Goal: Task Accomplishment & Management: Use online tool/utility

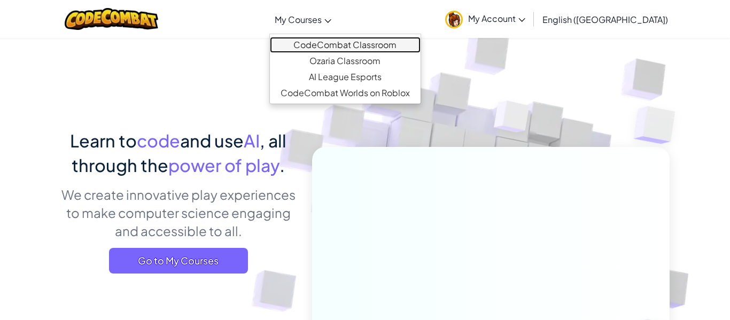
click at [358, 48] on link "CodeCombat Classroom" at bounding box center [345, 45] width 151 height 16
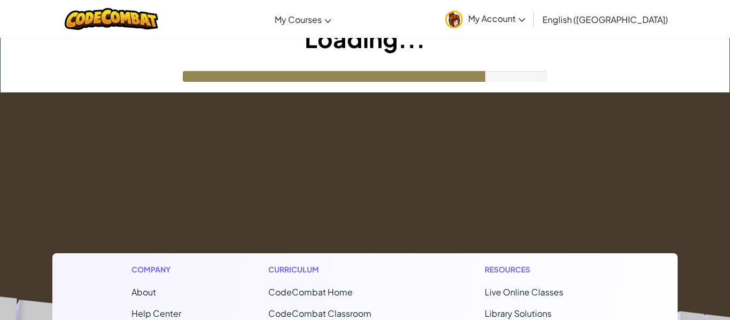
scroll to position [17, 0]
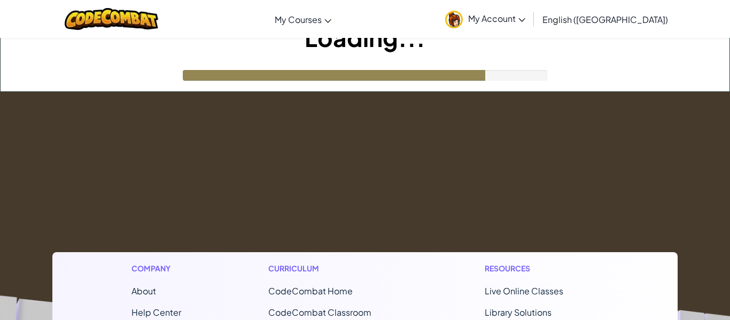
click at [647, 67] on div "Loading..." at bounding box center [365, 56] width 729 height 71
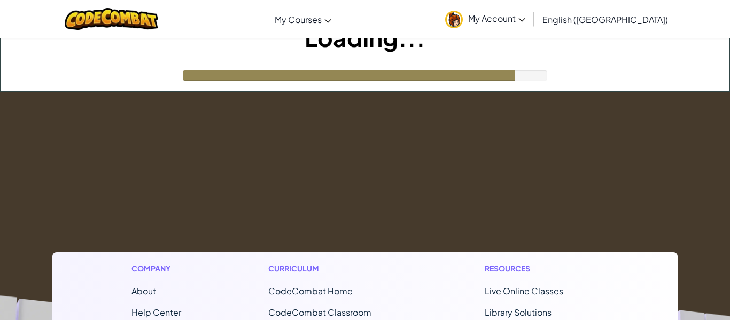
click at [647, 67] on div "Loading..." at bounding box center [365, 56] width 729 height 71
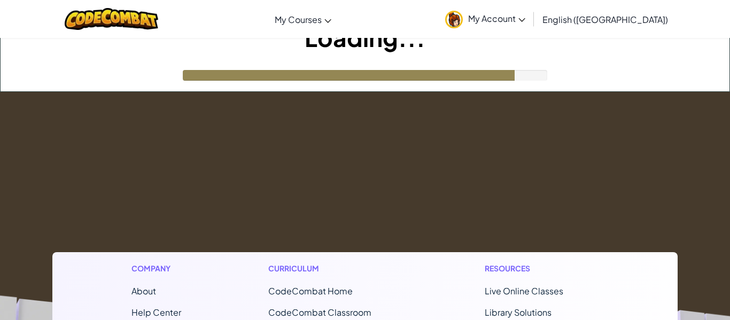
click at [503, 264] on h1 "Resources" at bounding box center [542, 268] width 114 height 11
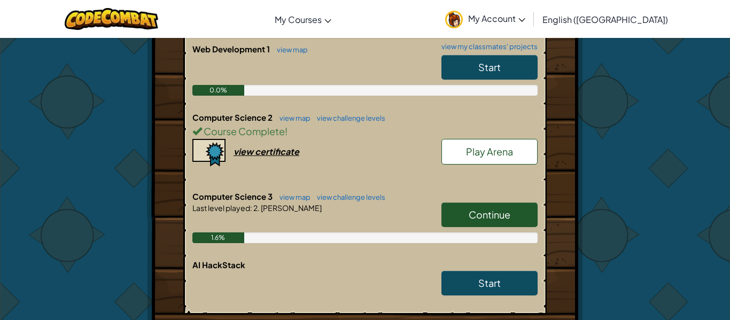
scroll to position [395, 0]
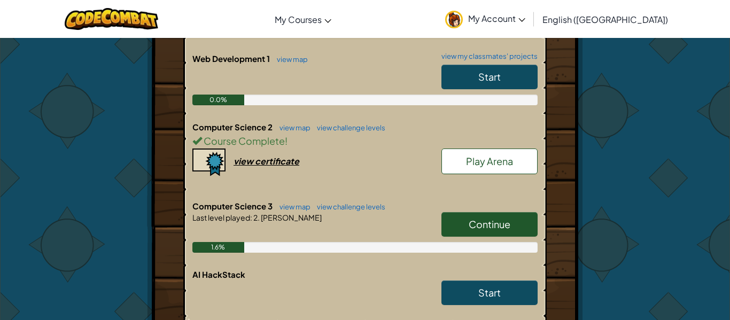
click at [449, 231] on link "Continue" at bounding box center [490, 224] width 96 height 25
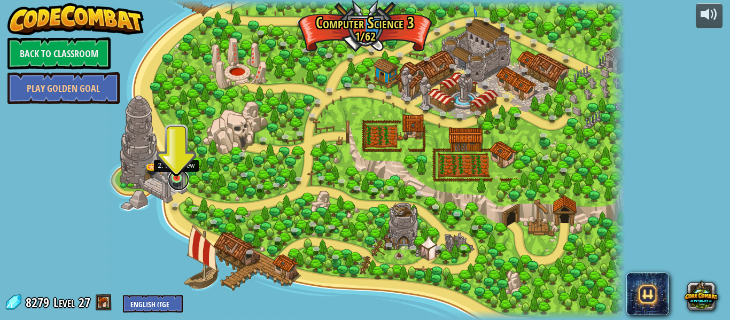
click at [172, 184] on link at bounding box center [178, 179] width 21 height 21
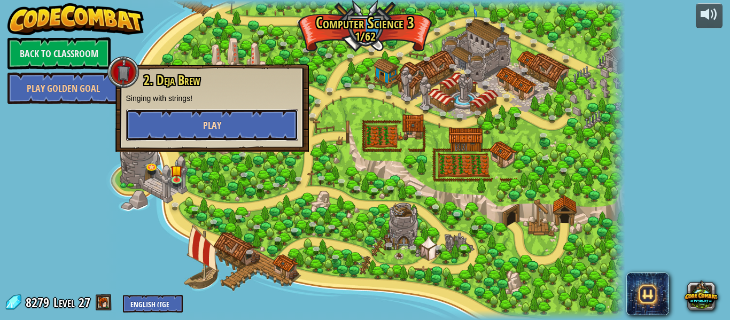
click at [246, 129] on button "Play" at bounding box center [212, 125] width 172 height 32
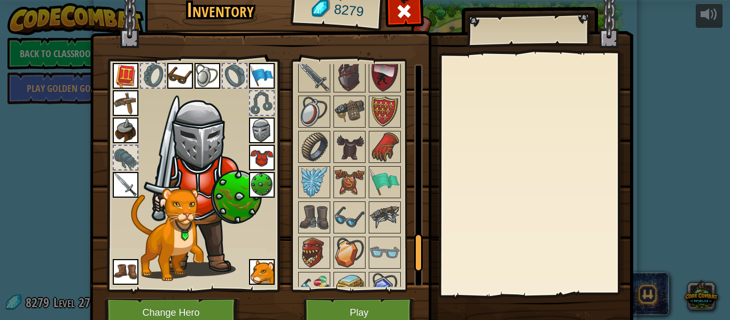
drag, startPoint x: 419, startPoint y: 75, endPoint x: 442, endPoint y: 248, distance: 174.7
click at [442, 248] on div "Inventory 8279 Available Equip Equip Equip Equip Equip Equip Equip Equip Equip …" at bounding box center [366, 163] width 544 height 353
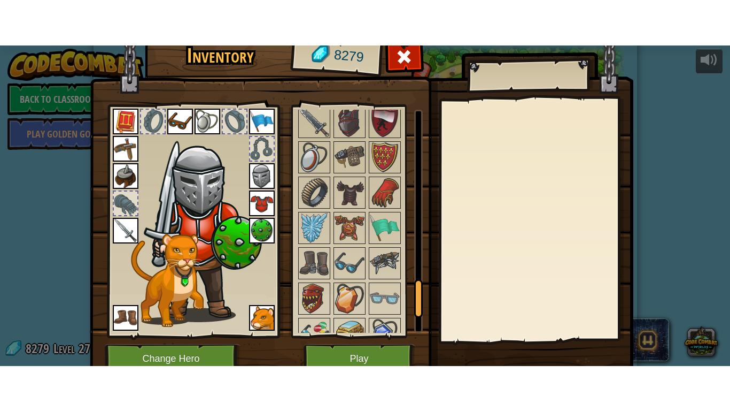
scroll to position [1101, 0]
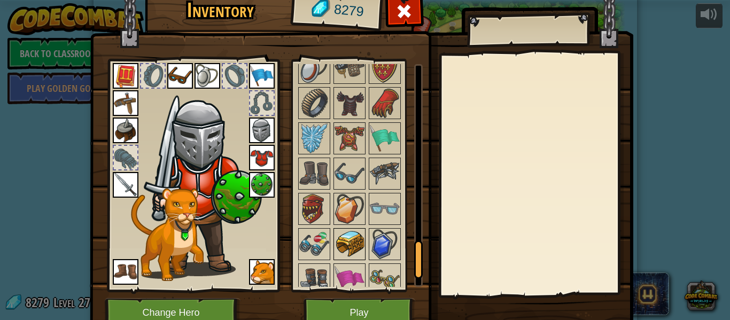
click at [356, 230] on img at bounding box center [350, 244] width 30 height 30
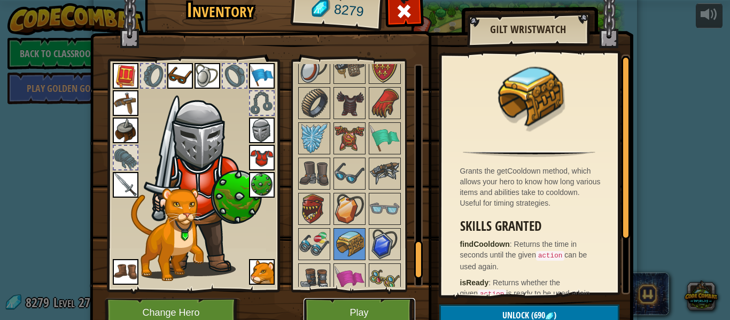
click at [326, 302] on button "Play" at bounding box center [360, 312] width 112 height 29
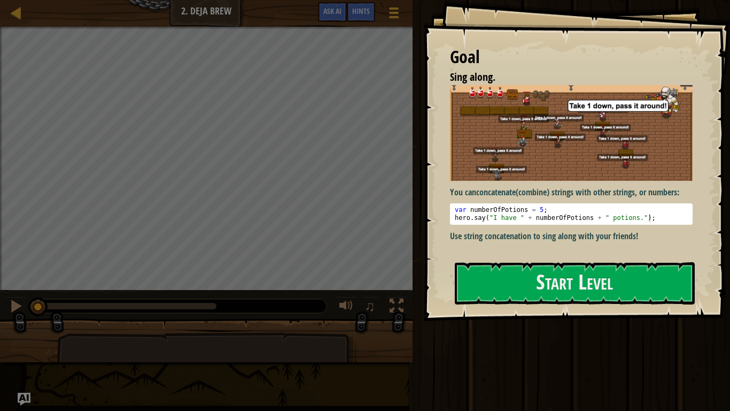
click at [511, 290] on div "Goal Sing along. You can concatenate (combine) strings with other strings, or n…" at bounding box center [576, 160] width 307 height 321
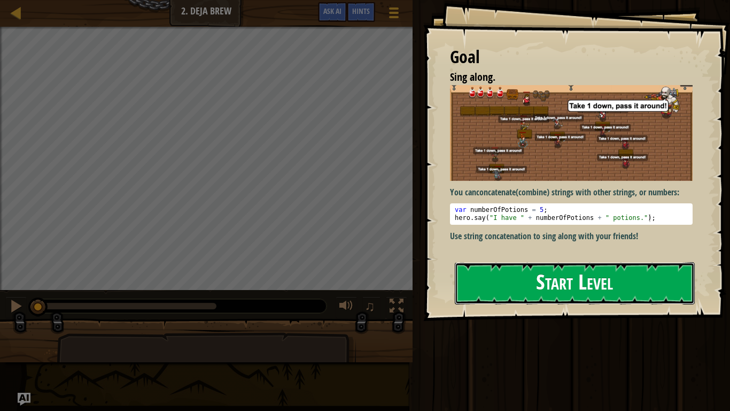
click at [534, 290] on button "Start Level" at bounding box center [575, 283] width 240 height 42
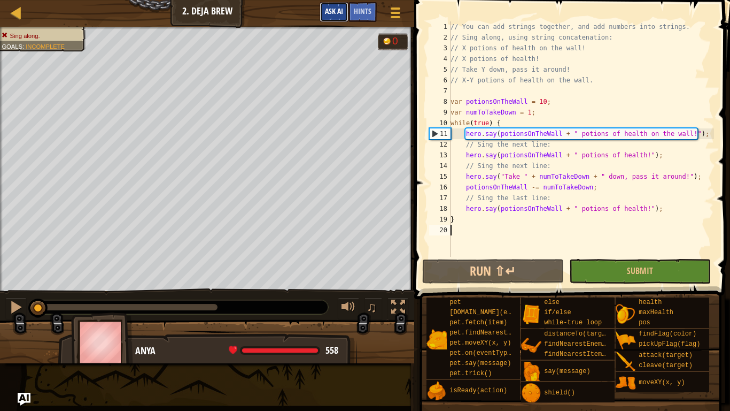
click at [333, 14] on span "Ask AI" at bounding box center [334, 11] width 18 height 10
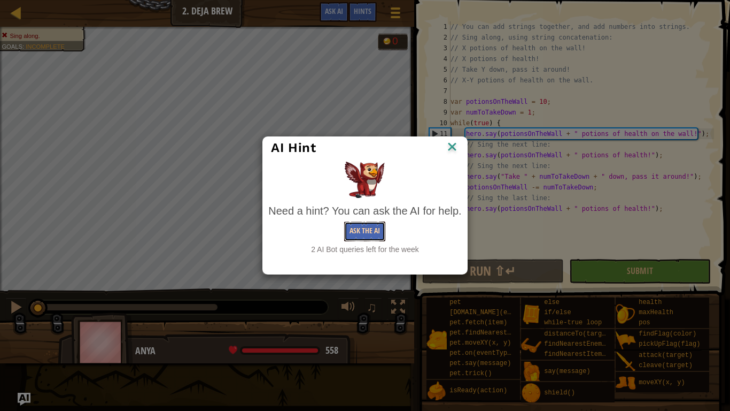
click at [367, 235] on button "Ask the AI" at bounding box center [364, 231] width 41 height 20
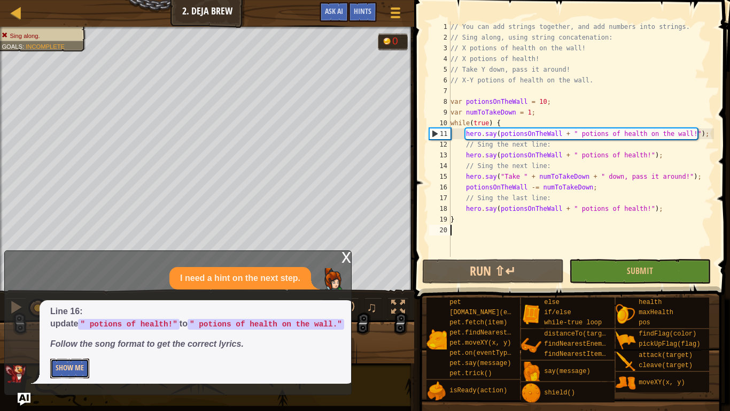
click at [76, 320] on button "Show Me" at bounding box center [69, 368] width 39 height 20
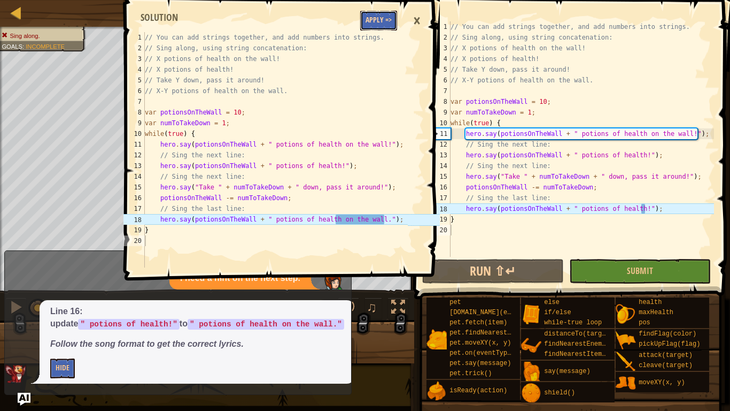
click at [382, 21] on button "Apply =>" at bounding box center [378, 21] width 37 height 20
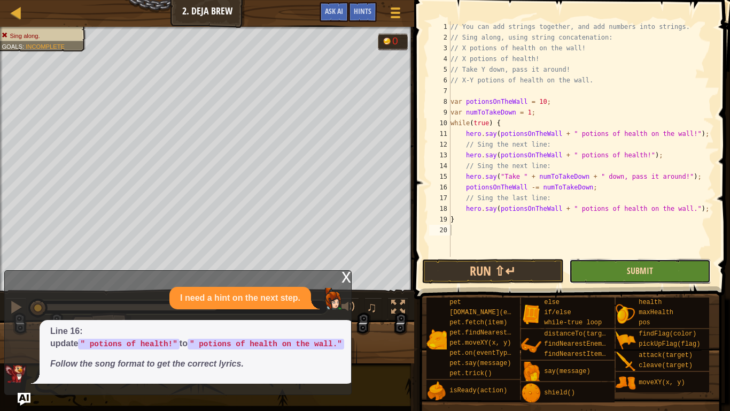
click at [645, 276] on span "Submit" at bounding box center [640, 271] width 26 height 12
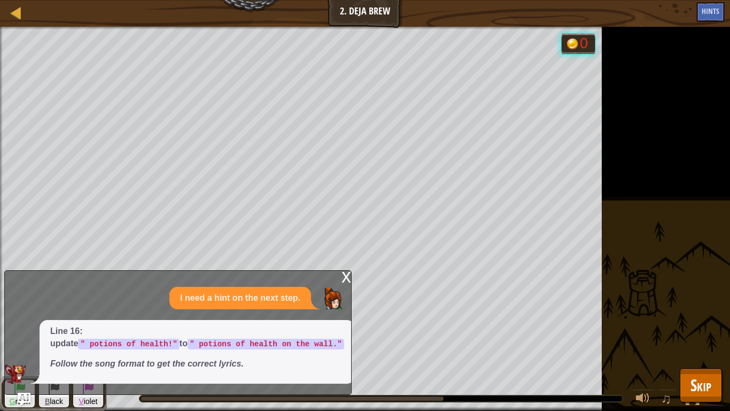
click at [655, 291] on div "Sing along. Goals : Running... G reen B lack V iolet 0 ♫ Anya 558 x: 25 y: 40 N…" at bounding box center [365, 219] width 730 height 384
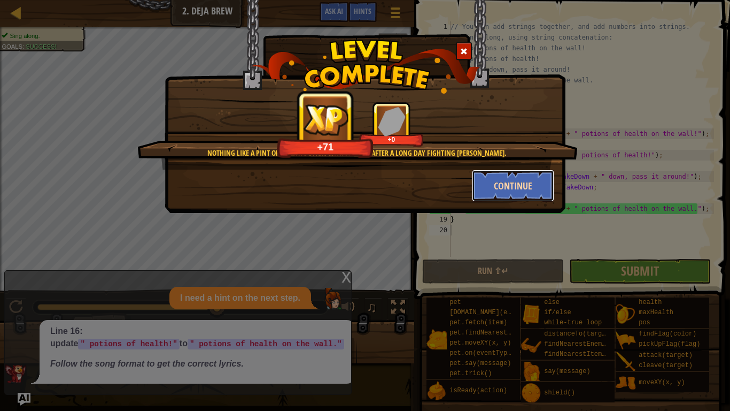
click at [508, 183] on button "Continue" at bounding box center [513, 185] width 83 height 32
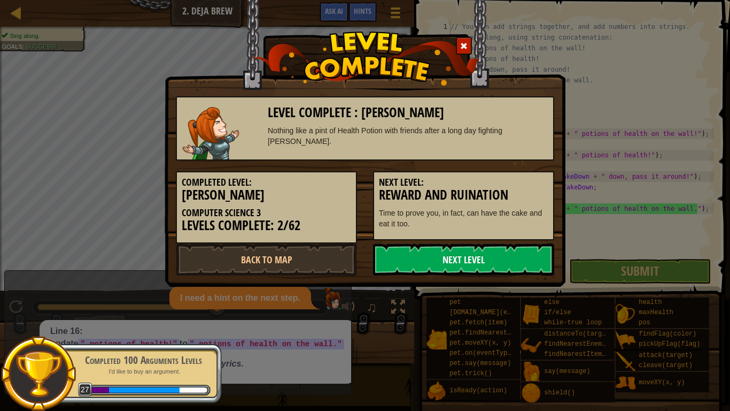
click at [475, 246] on link "Next Level" at bounding box center [463, 259] width 181 height 32
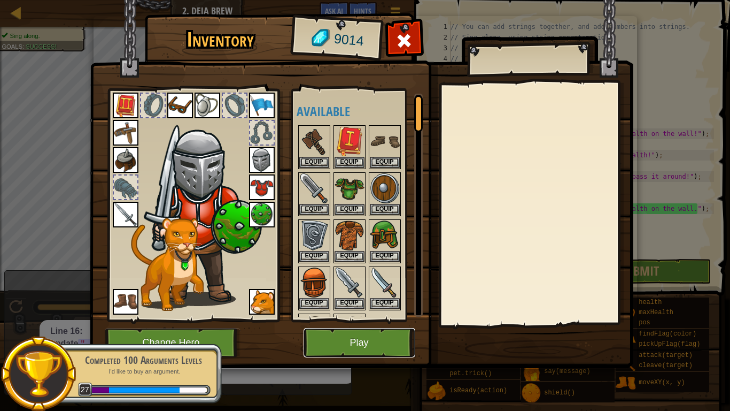
click at [354, 320] on button "Play" at bounding box center [360, 342] width 112 height 29
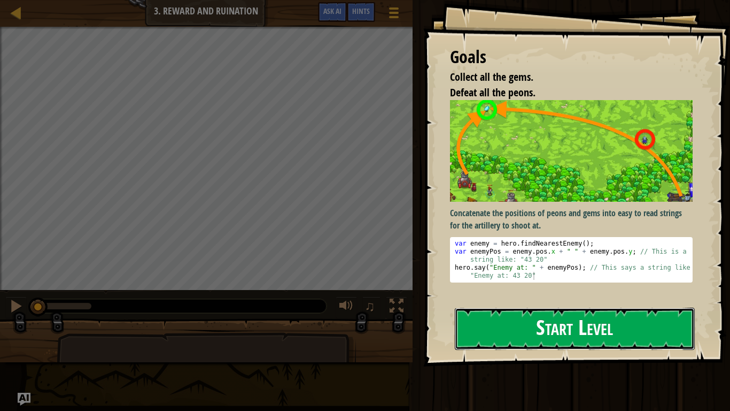
click at [551, 320] on button "Start Level" at bounding box center [575, 328] width 240 height 42
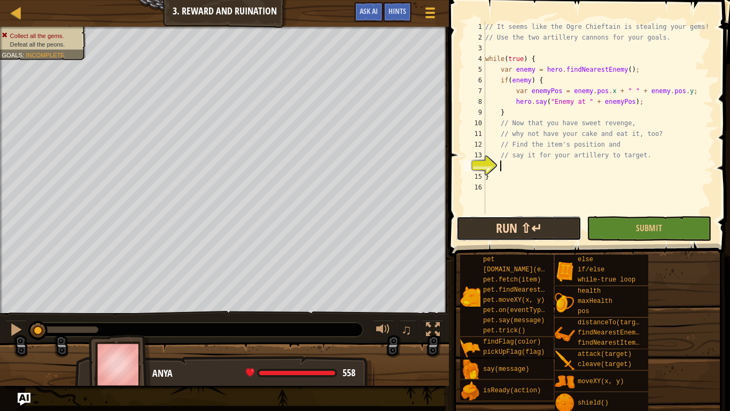
click at [536, 227] on button "Run ⇧↵" at bounding box center [519, 228] width 125 height 25
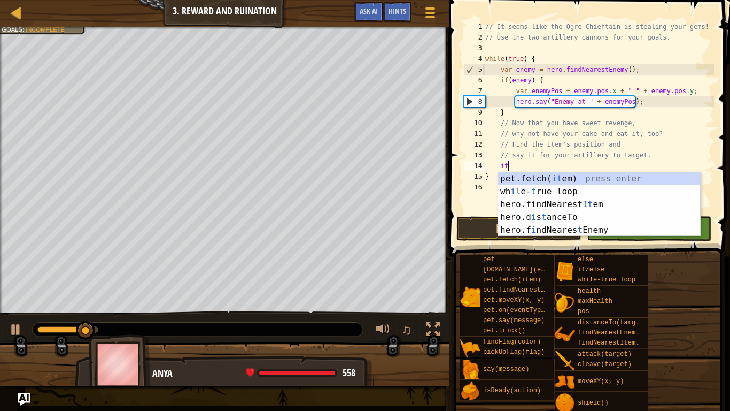
scroll to position [5, 3]
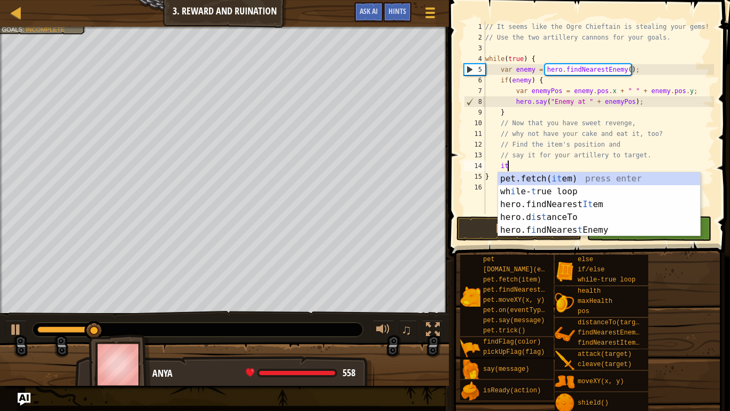
type textarea "i"
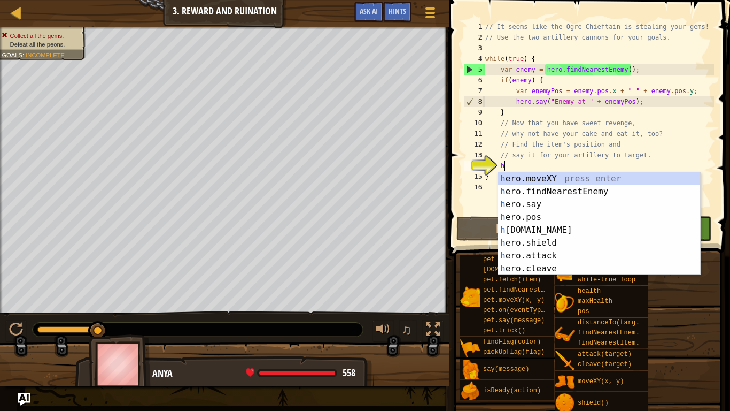
type textarea "h"
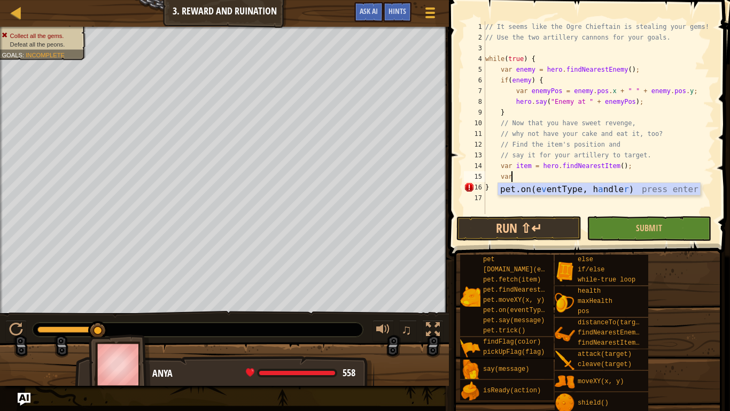
type textarea "v"
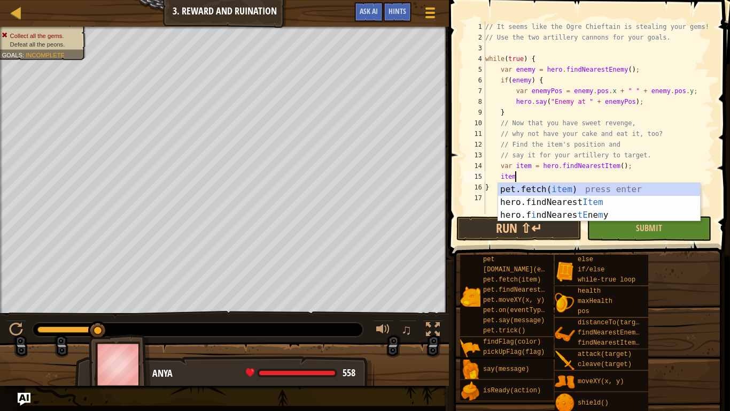
scroll to position [5, 4]
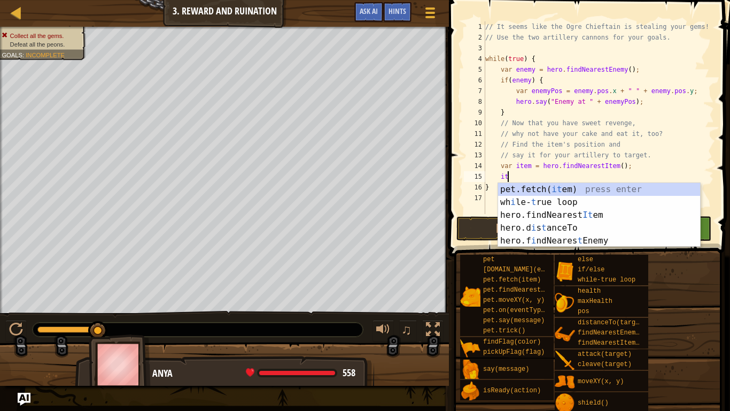
type textarea "i"
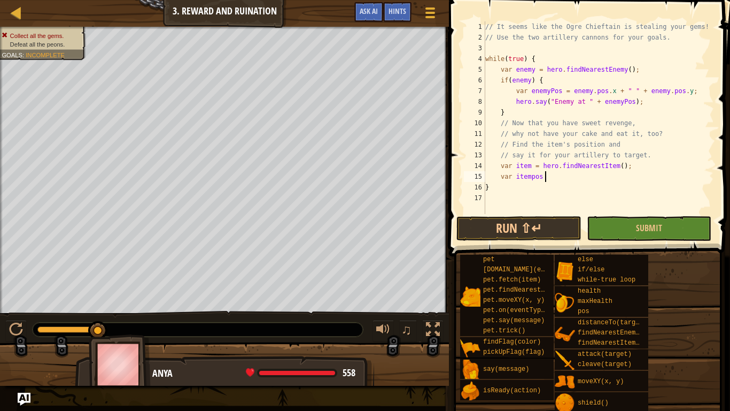
scroll to position [5, 9]
type textarea "var itempos ="
click at [360, 12] on span "Ask AI" at bounding box center [369, 11] width 18 height 10
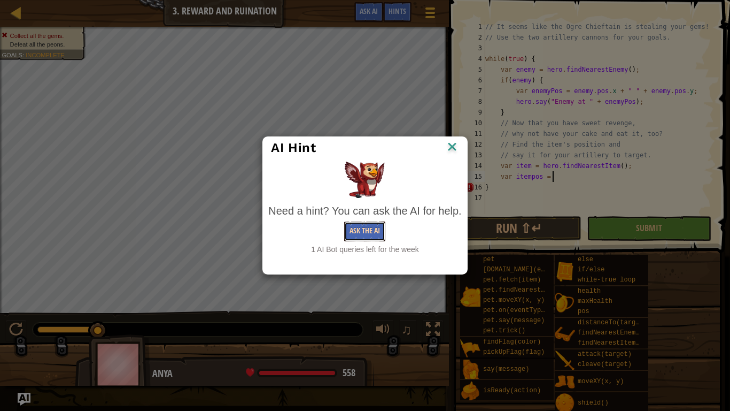
click at [352, 234] on button "Ask the AI" at bounding box center [364, 231] width 41 height 20
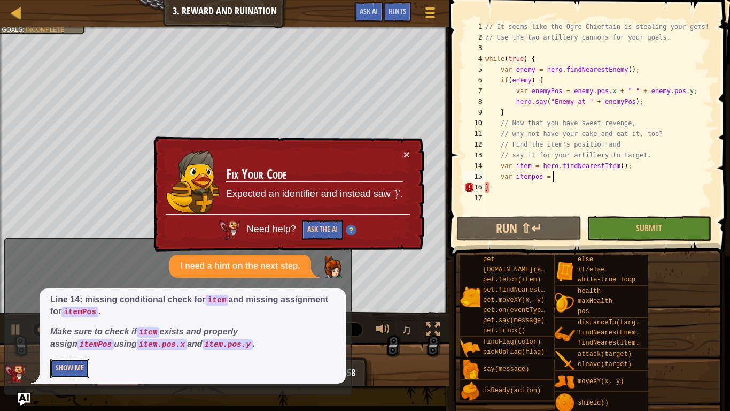
click at [71, 320] on button "Show Me" at bounding box center [69, 368] width 39 height 20
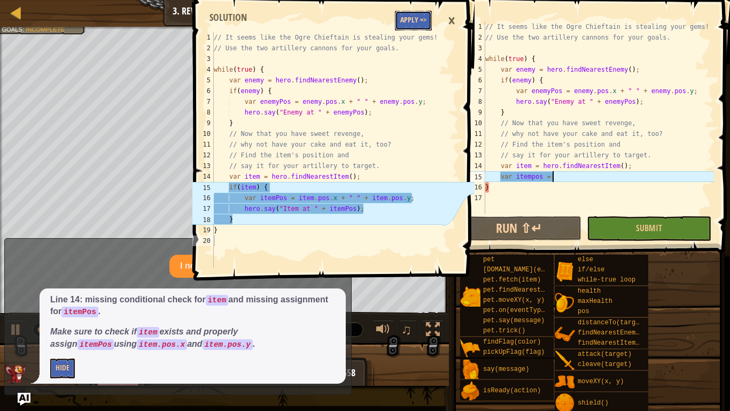
click at [399, 20] on button "Apply =>" at bounding box center [413, 21] width 37 height 20
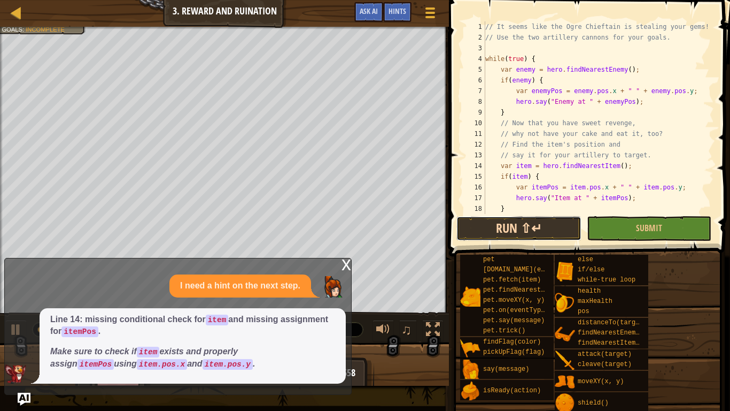
click at [558, 222] on button "Run ⇧↵" at bounding box center [519, 228] width 125 height 25
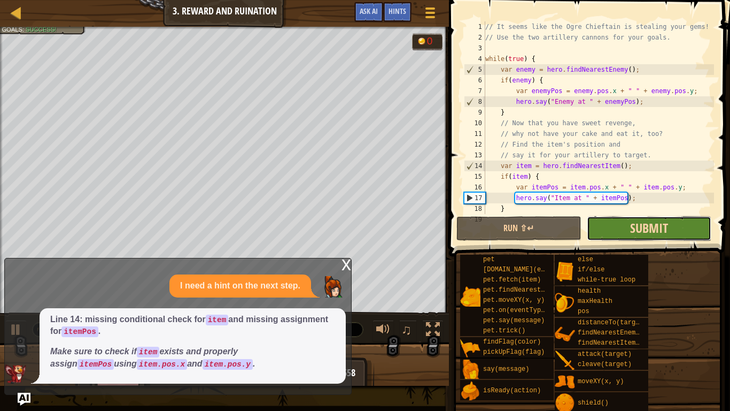
click at [650, 233] on span "Submit" at bounding box center [649, 227] width 38 height 17
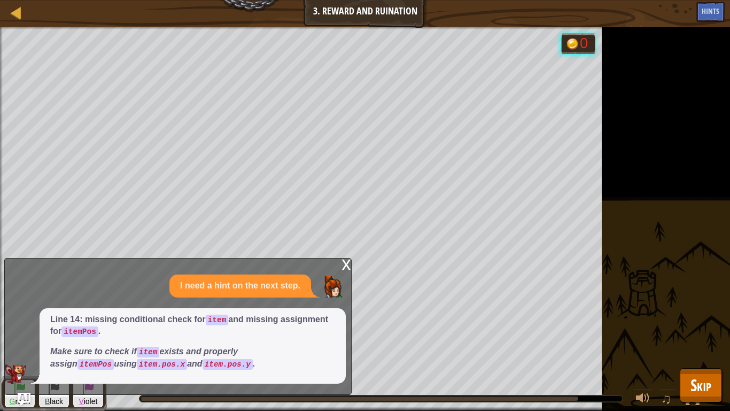
click at [339, 261] on div "x I need a hint on the next step. Line 14: missing conditional check for item a…" at bounding box center [178, 326] width 348 height 137
click at [345, 264] on div "x" at bounding box center [347, 263] width 10 height 11
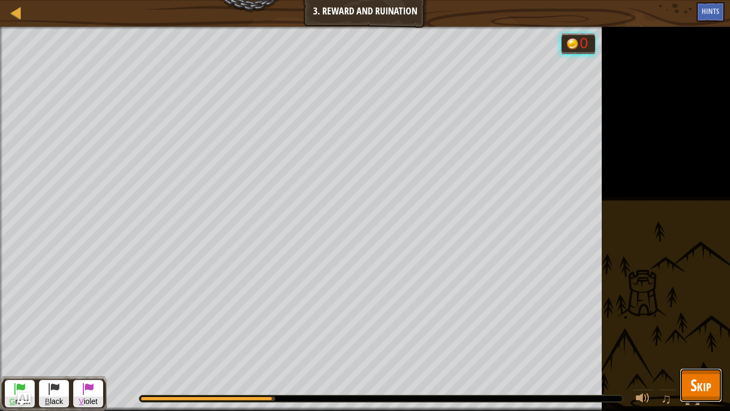
click at [716, 320] on button "Skip" at bounding box center [701, 385] width 42 height 34
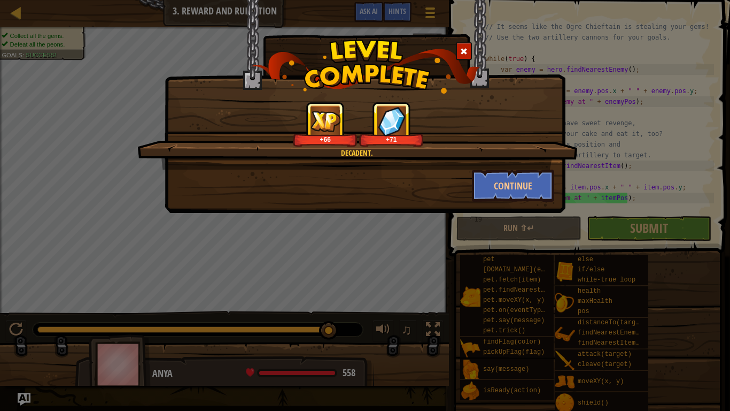
click at [716, 320] on div "Decadent. +66 +71 Continue" at bounding box center [365, 205] width 730 height 411
click at [535, 188] on button "Continue" at bounding box center [513, 185] width 83 height 32
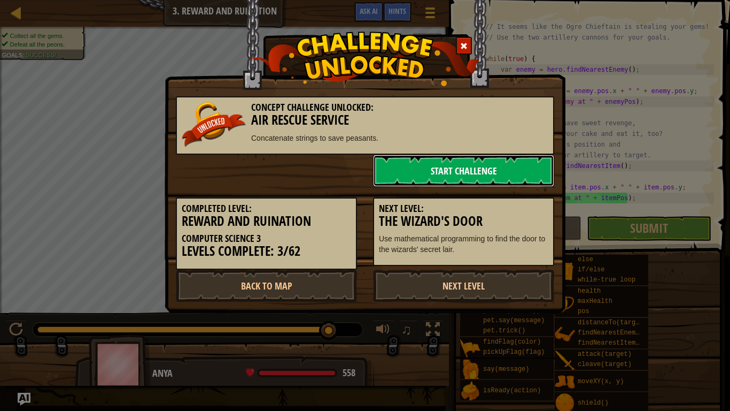
click at [458, 175] on link "Start Challenge" at bounding box center [463, 171] width 181 height 32
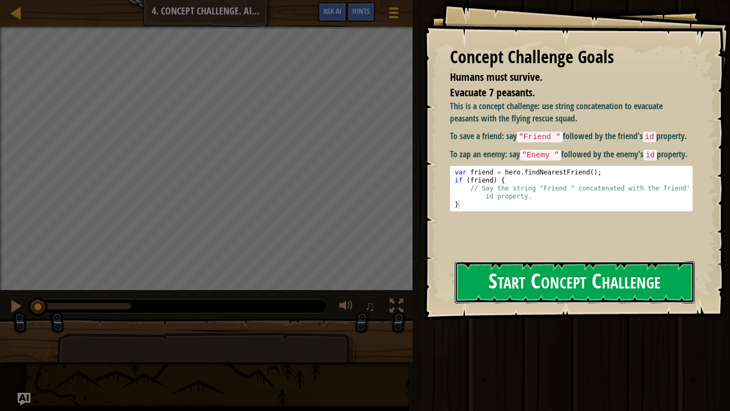
click at [501, 294] on button "Start Concept Challenge" at bounding box center [575, 282] width 240 height 42
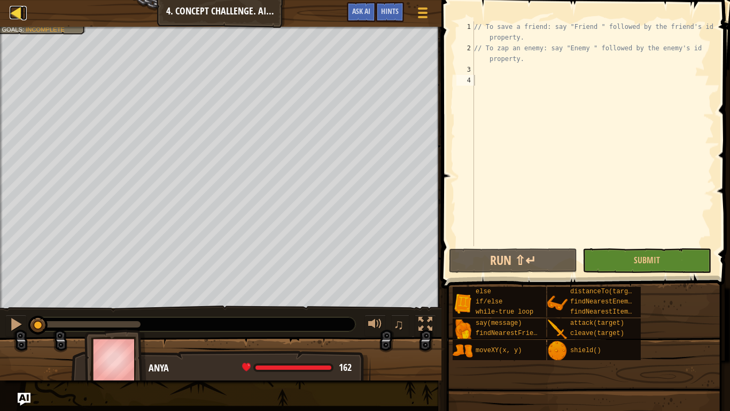
click at [12, 11] on div at bounding box center [16, 12] width 13 height 13
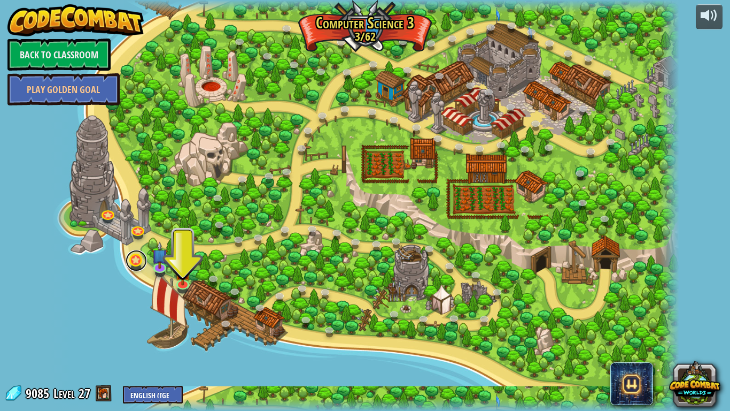
click at [136, 265] on link at bounding box center [136, 260] width 21 height 21
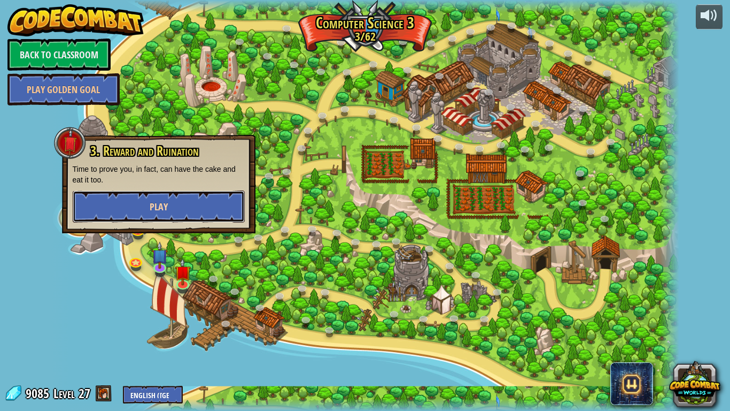
click at [172, 204] on button "Play" at bounding box center [159, 206] width 172 height 32
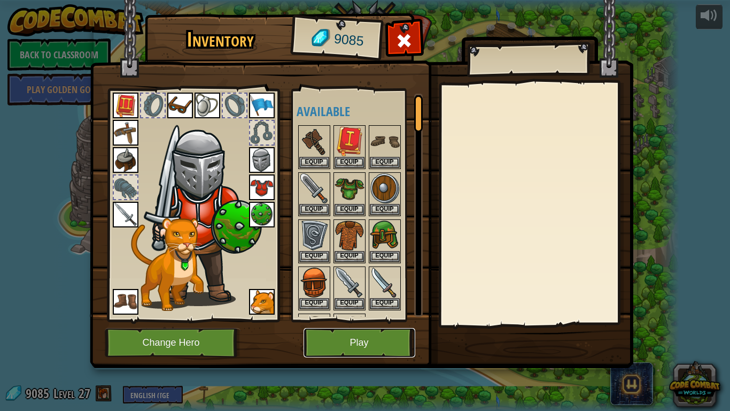
click at [324, 320] on button "Play" at bounding box center [360, 342] width 112 height 29
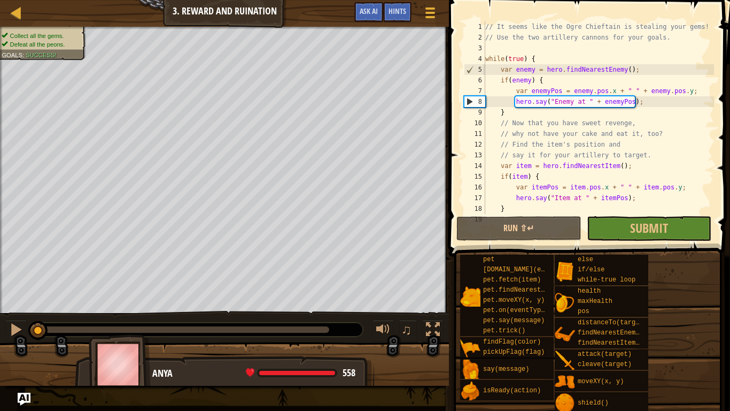
click at [4, 9] on div "Map Computer Science 3 3. Reward and Ruination Game Menu Done Hints Ask AI" at bounding box center [224, 13] width 449 height 27
click at [21, 14] on div at bounding box center [16, 12] width 13 height 13
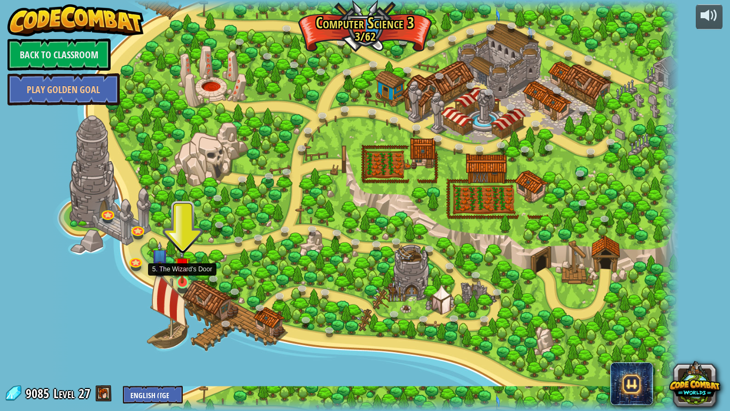
click at [180, 275] on img at bounding box center [182, 264] width 16 height 36
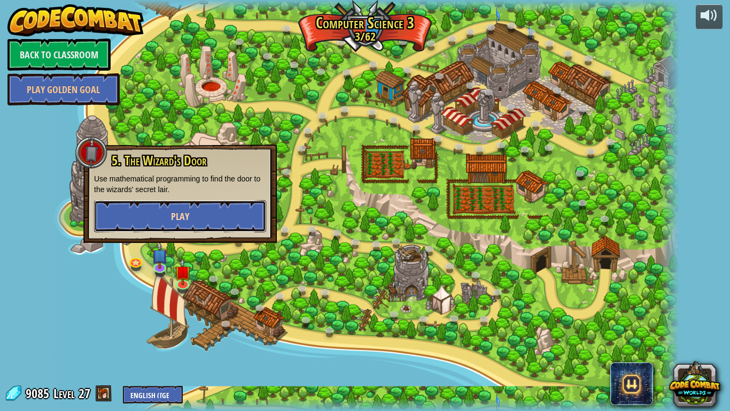
click at [242, 209] on button "Play" at bounding box center [180, 216] width 172 height 32
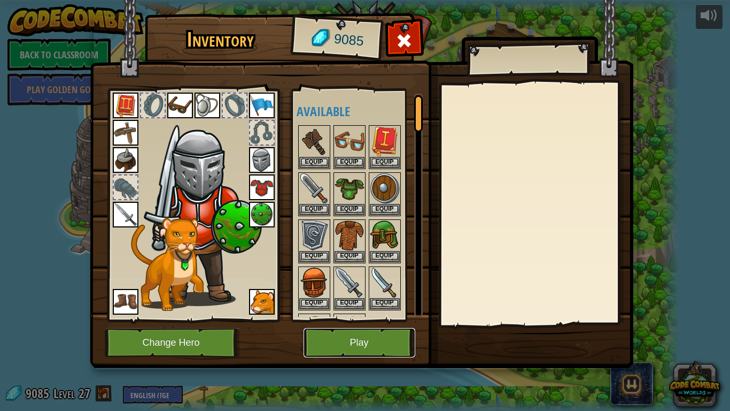
click at [351, 320] on button "Play" at bounding box center [360, 342] width 112 height 29
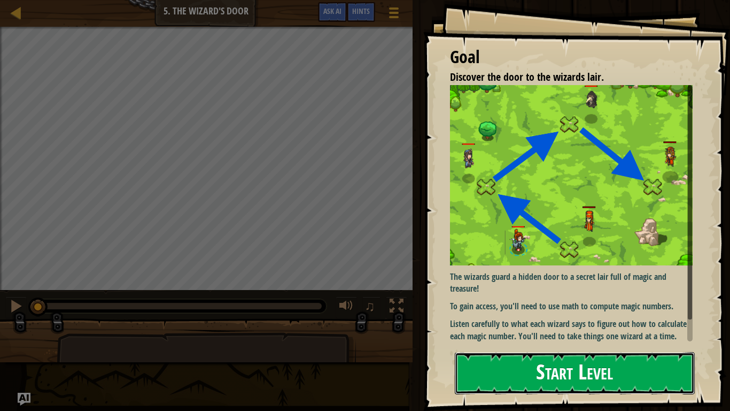
click at [493, 320] on button "Start Level" at bounding box center [575, 373] width 240 height 42
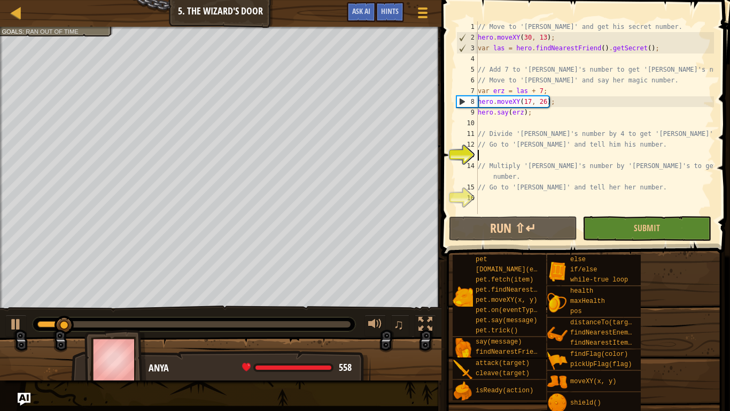
click at [500, 155] on div "// Move to '[PERSON_NAME]' and get his secret number. hero . moveXY ( 30 , 13 )…" at bounding box center [595, 128] width 238 height 214
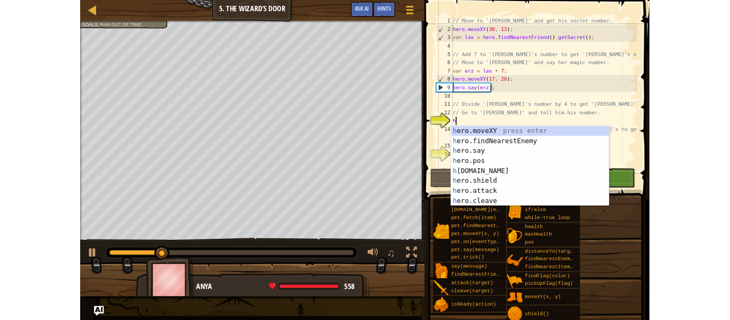
scroll to position [5, 0]
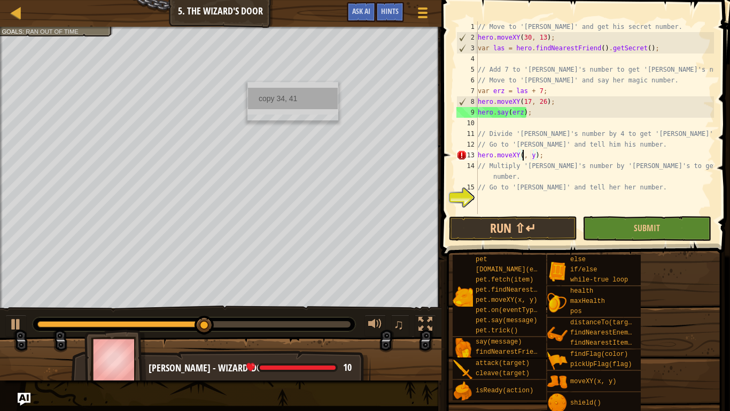
click at [288, 98] on div "copy 34, 41" at bounding box center [293, 98] width 90 height 21
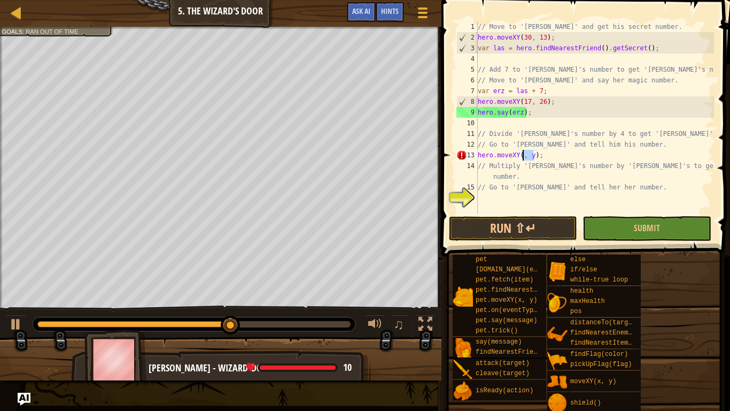
drag, startPoint x: 536, startPoint y: 156, endPoint x: 523, endPoint y: 159, distance: 12.7
click at [523, 159] on div "// Move to '[PERSON_NAME]' and get his secret number. hero . moveXY ( 30 , 13 )…" at bounding box center [595, 128] width 238 height 214
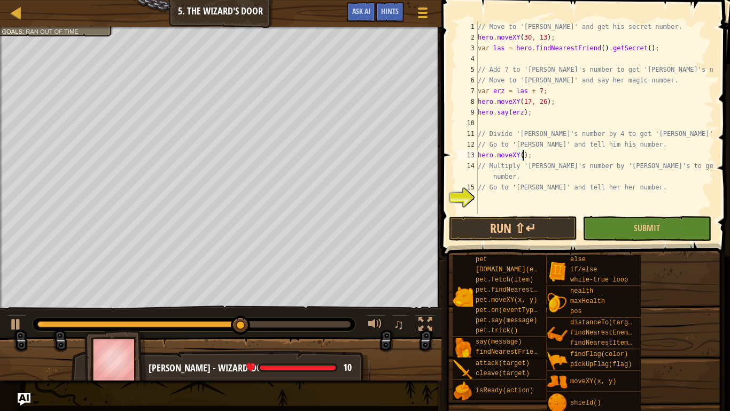
paste textarea "34, 41"
type textarea "hero.moveXY(34, 41);"
click at [529, 221] on button "Run ⇧↵" at bounding box center [513, 228] width 128 height 25
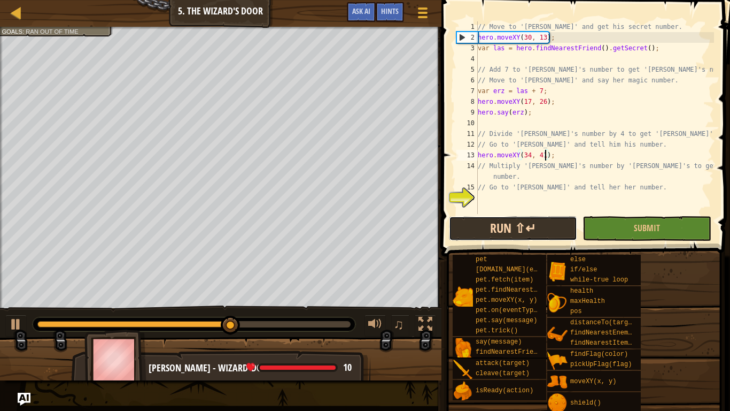
click at [538, 234] on button "Run ⇧↵" at bounding box center [513, 228] width 128 height 25
click at [500, 234] on button "Run ⇧↵" at bounding box center [513, 228] width 128 height 25
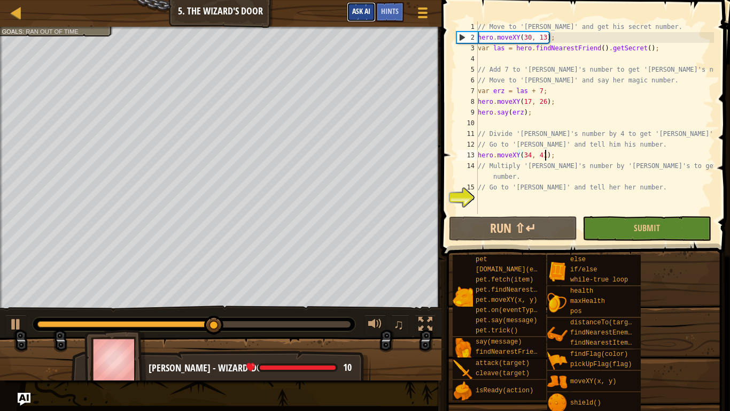
click at [354, 11] on span "Ask AI" at bounding box center [361, 11] width 18 height 10
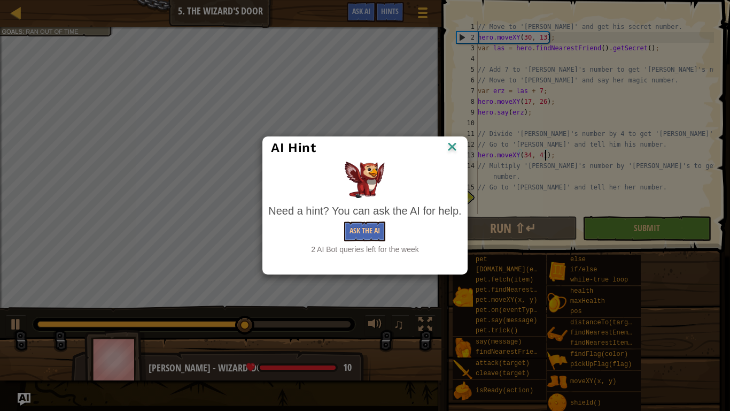
click at [454, 145] on img at bounding box center [452, 148] width 14 height 16
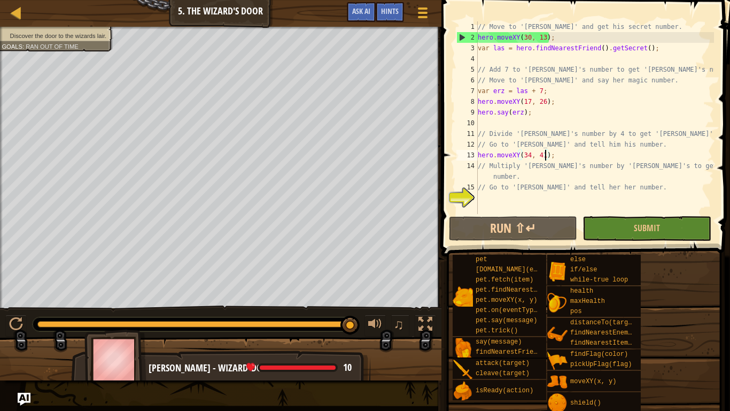
click at [511, 195] on div "// Move to '[PERSON_NAME]' and get his secret number. hero . moveXY ( 30 , 13 )…" at bounding box center [595, 128] width 238 height 214
click at [501, 222] on button "Run ⇧↵" at bounding box center [513, 228] width 128 height 25
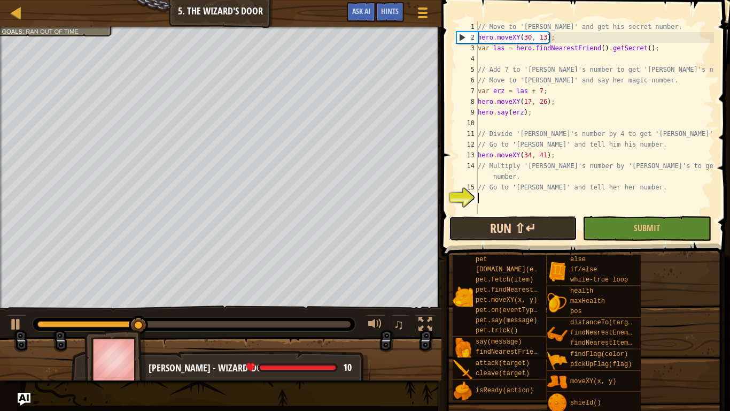
click at [459, 228] on button "Run ⇧↵" at bounding box center [513, 228] width 128 height 25
click at [458, 228] on button "Run ⇧↵" at bounding box center [513, 228] width 128 height 25
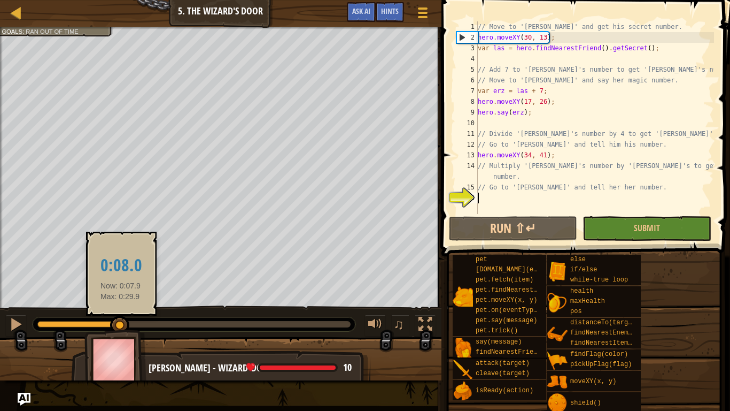
drag, startPoint x: 112, startPoint y: 324, endPoint x: 120, endPoint y: 328, distance: 8.8
click at [120, 320] on div at bounding box center [78, 324] width 83 height 6
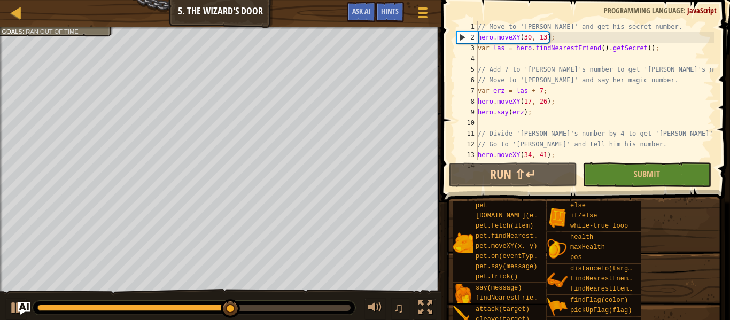
click at [647, 138] on div "// Move to '[PERSON_NAME]' and get his secret number. hero . moveXY ( 30 , 13 )…" at bounding box center [595, 106] width 238 height 171
click at [644, 144] on div "// Move to '[PERSON_NAME]' and get his secret number. hero . moveXY ( 30 , 13 )…" at bounding box center [595, 106] width 238 height 171
type textarea "// Go to '[PERSON_NAME]' and tell him his number."
click at [665, 144] on div "// Move to '[PERSON_NAME]' and get his secret number. hero . moveXY ( 30 , 13 )…" at bounding box center [595, 106] width 238 height 171
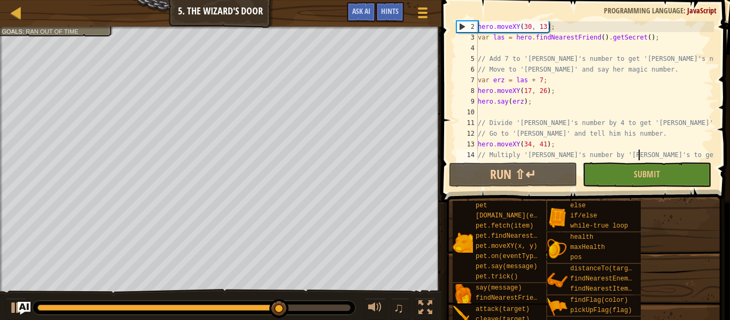
scroll to position [21, 0]
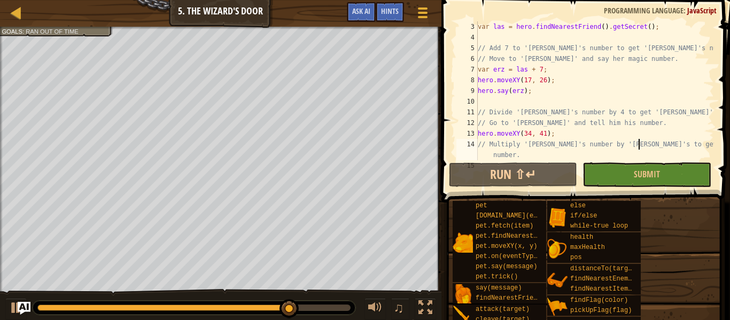
type textarea "hero.moveXY(34, 41);"
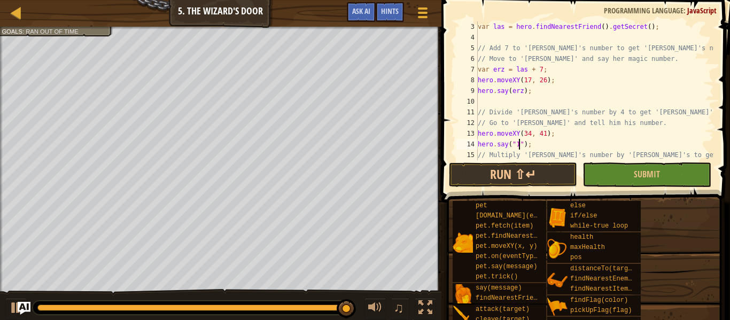
scroll to position [5, 6]
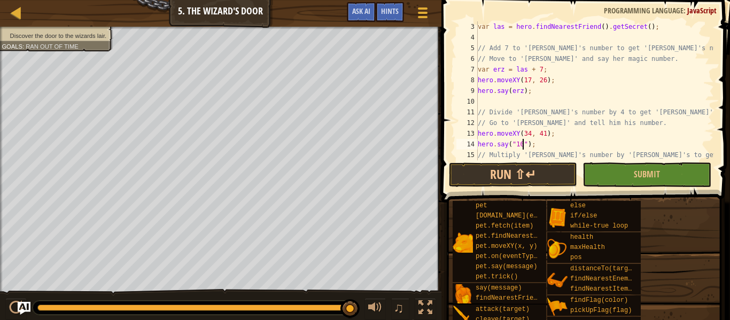
click at [659, 145] on div "var las = hero . findNearestFriend ( ) . getSecret ( ) ; // Add 7 to '[PERSON_N…" at bounding box center [595, 106] width 238 height 171
click at [486, 174] on button "Run ⇧↵" at bounding box center [513, 175] width 128 height 25
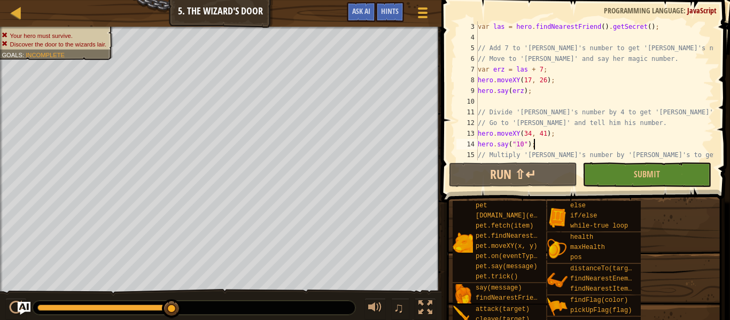
click at [524, 146] on div "var las = hero . findNearestFriend ( ) . getSecret ( ) ; // Add 7 to '[PERSON_N…" at bounding box center [595, 106] width 238 height 171
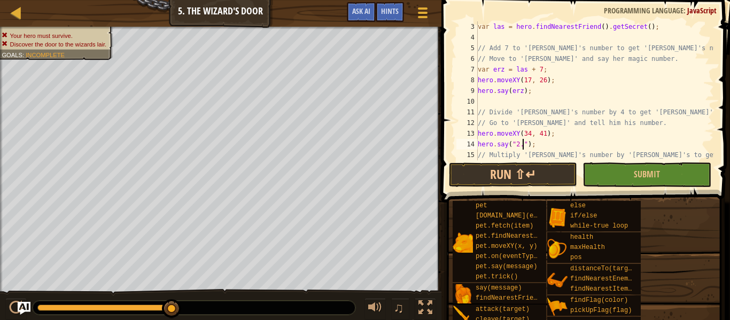
scroll to position [5, 7]
click at [515, 170] on button "Run ⇧↵" at bounding box center [513, 175] width 128 height 25
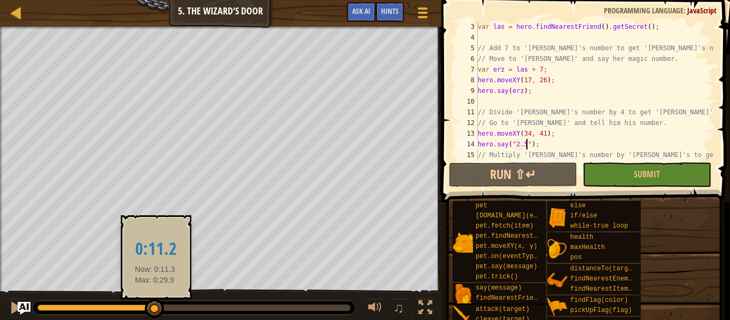
drag, startPoint x: 225, startPoint y: 305, endPoint x: 155, endPoint y: 304, distance: 69.5
click at [155, 304] on div at bounding box center [154, 308] width 19 height 19
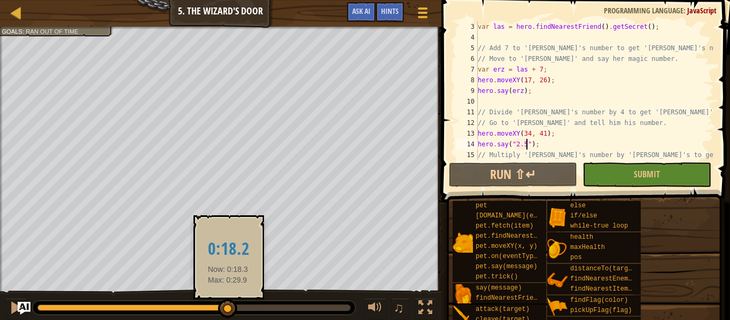
drag, startPoint x: 303, startPoint y: 305, endPoint x: 217, endPoint y: 308, distance: 86.1
click at [217, 308] on div at bounding box center [132, 308] width 191 height 6
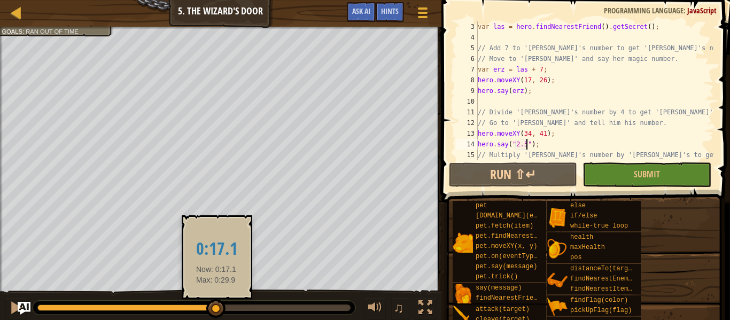
click at [163, 307] on div at bounding box center [126, 308] width 179 height 6
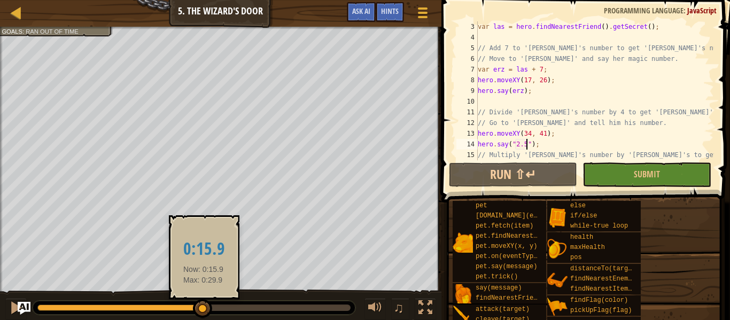
drag, startPoint x: 217, startPoint y: 308, endPoint x: 204, endPoint y: 313, distance: 13.9
click at [203, 311] on div at bounding box center [120, 308] width 166 height 6
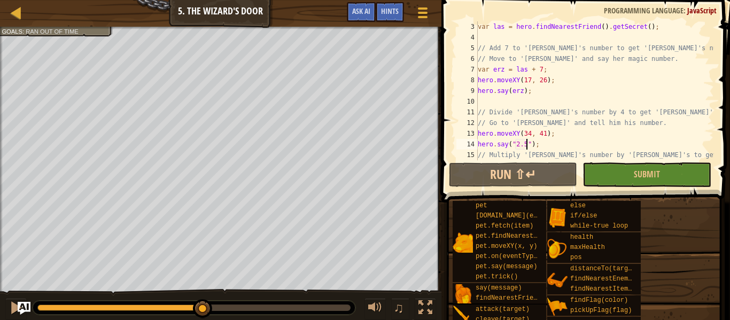
click at [662, 145] on div "var las = hero . findNearestFriend ( ) . getSecret ( ) ; // Add 7 to '[PERSON_N…" at bounding box center [595, 106] width 238 height 171
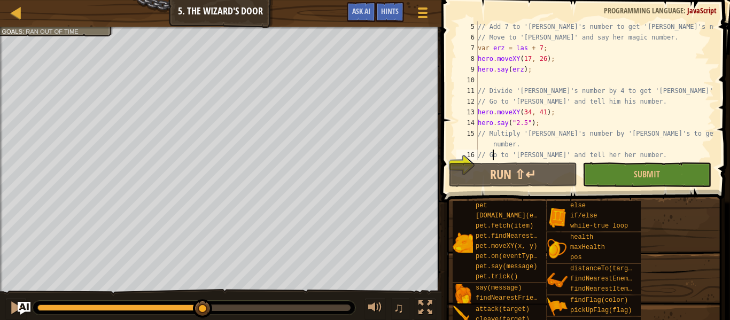
scroll to position [43, 0]
type textarea "// Multiply '[PERSON_NAME]'s number by '[PERSON_NAME]'s to get 'Agata's number."
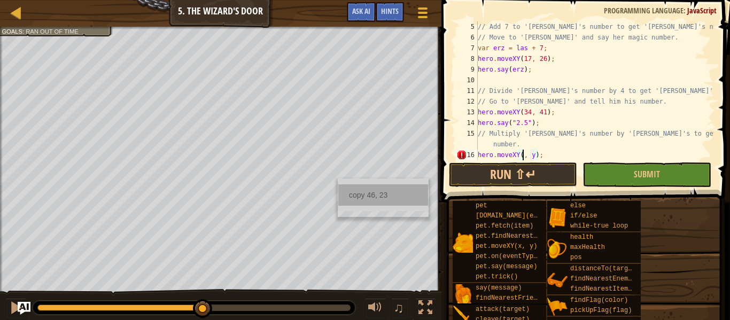
click at [354, 191] on div "copy 46, 23" at bounding box center [383, 194] width 90 height 21
click at [535, 156] on div "// Add 7 to '[PERSON_NAME]'s number to get '[PERSON_NAME]'s number. // Move to …" at bounding box center [595, 101] width 238 height 160
paste textarea "46, 23"
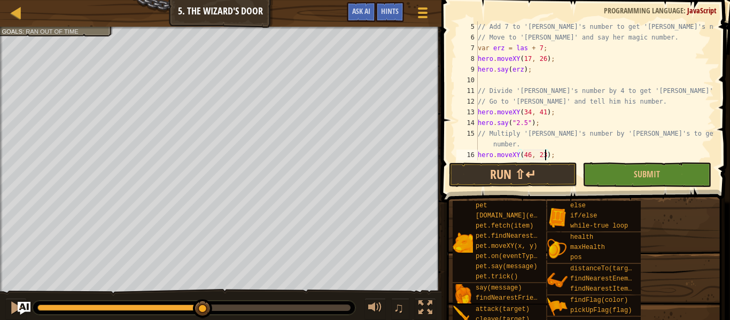
click at [581, 154] on div "// Add 7 to '[PERSON_NAME]'s number to get '[PERSON_NAME]'s number. // Move to …" at bounding box center [595, 101] width 238 height 160
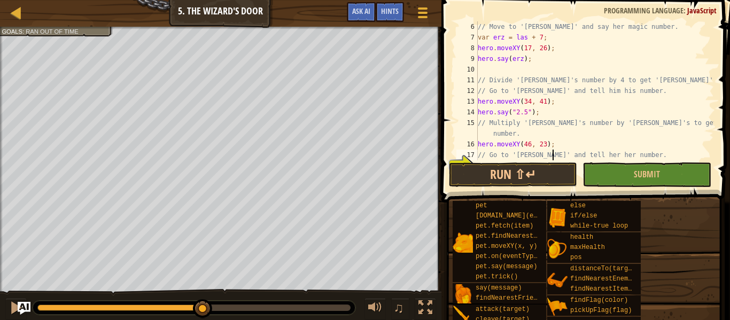
scroll to position [53, 0]
type textarea "hero.moveXY(46, 23);"
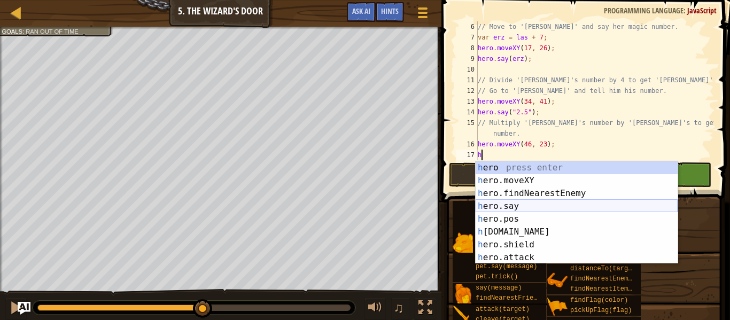
click at [515, 210] on div "h ero press enter h ero.moveXY press enter h ero.findNearestEnemy press enter h…" at bounding box center [577, 225] width 202 height 128
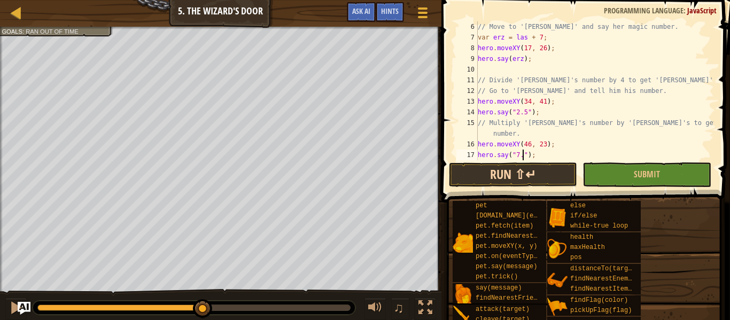
scroll to position [5, 7]
type textarea "hero.say("7.5");"
click at [504, 178] on button "Run ⇧↵" at bounding box center [513, 175] width 128 height 25
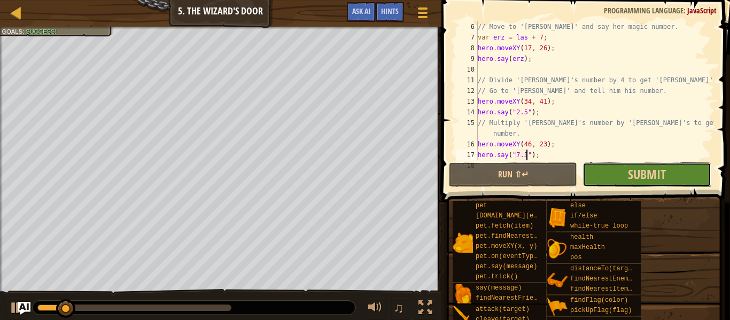
click at [679, 177] on button "Submit" at bounding box center [647, 175] width 128 height 25
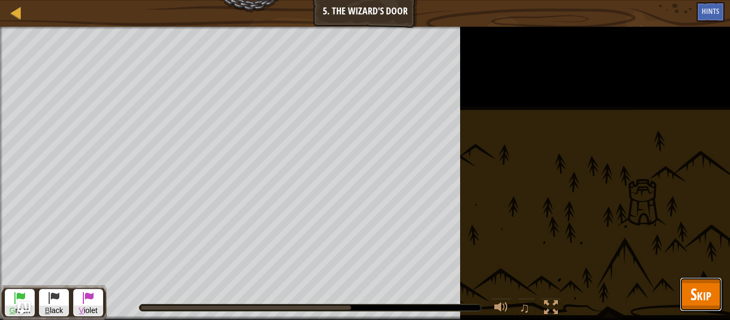
click at [708, 288] on span "Skip" at bounding box center [701, 294] width 21 height 22
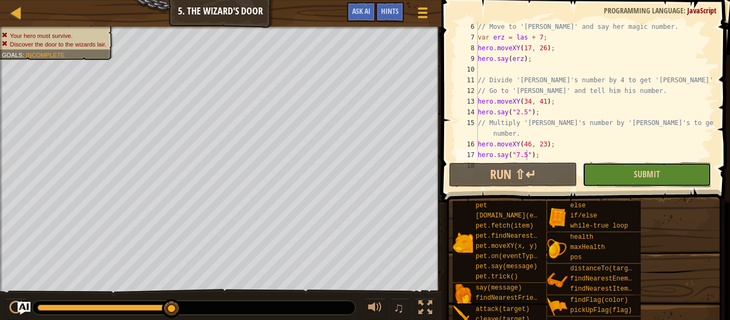
click at [631, 164] on button "Submit" at bounding box center [647, 175] width 128 height 25
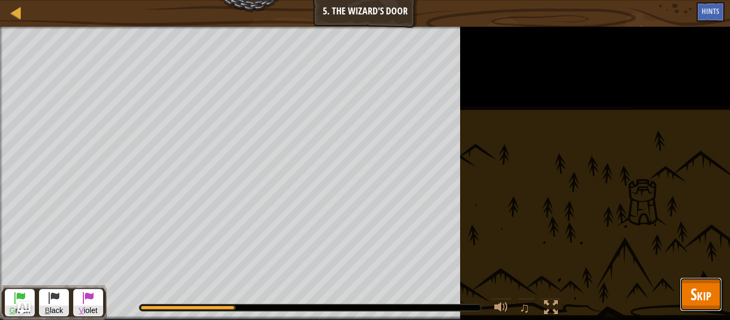
click at [697, 290] on span "Skip" at bounding box center [701, 294] width 21 height 22
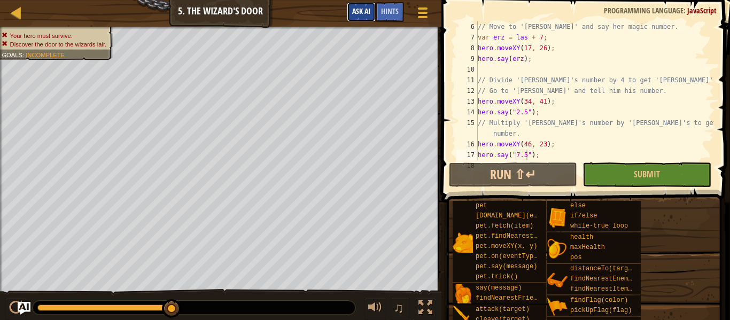
click at [375, 7] on button "Ask AI" at bounding box center [361, 12] width 29 height 20
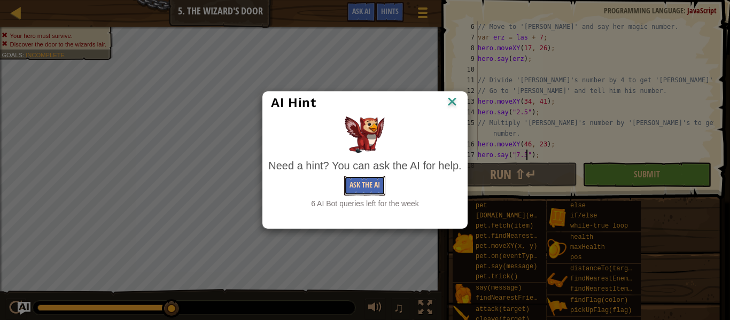
click at [353, 184] on button "Ask the AI" at bounding box center [364, 186] width 41 height 20
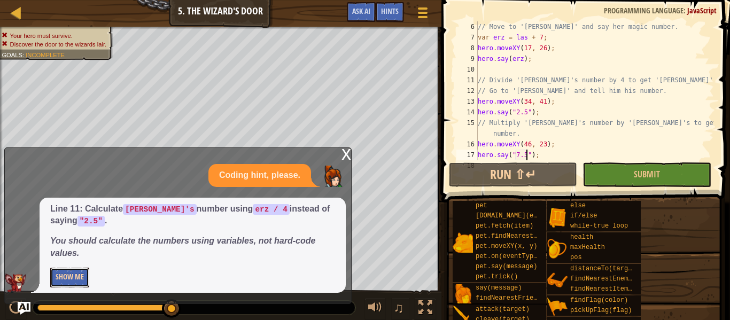
click at [69, 282] on button "Show Me" at bounding box center [69, 278] width 39 height 20
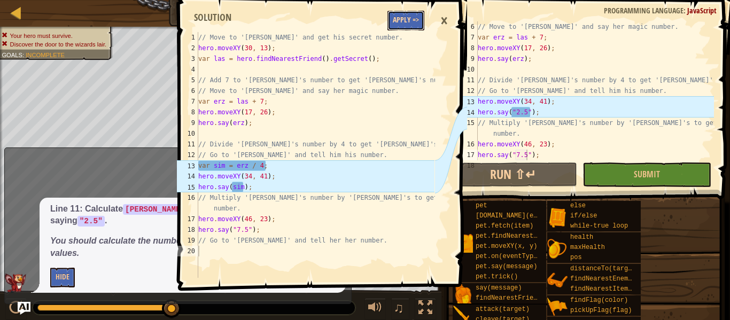
click at [400, 15] on button "Apply =>" at bounding box center [406, 21] width 37 height 20
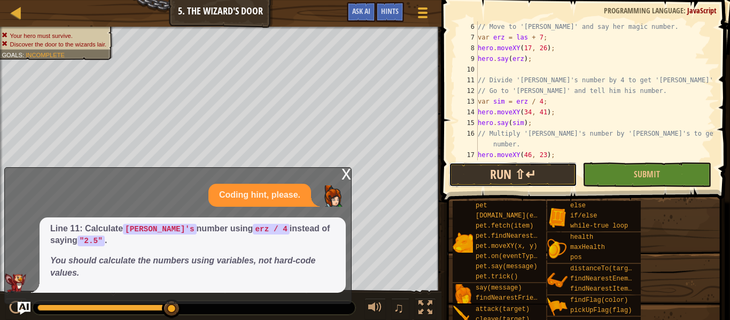
click at [492, 176] on button "Run ⇧↵" at bounding box center [513, 175] width 128 height 25
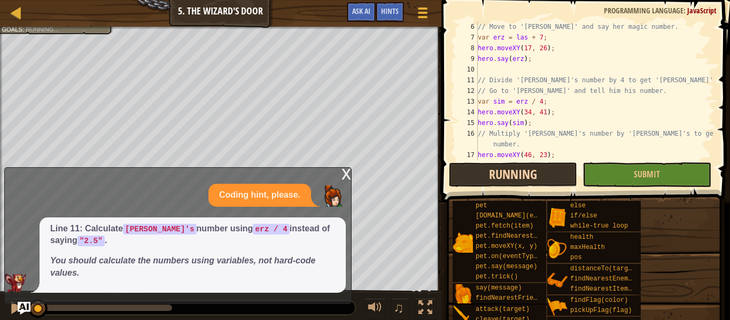
scroll to position [5, 0]
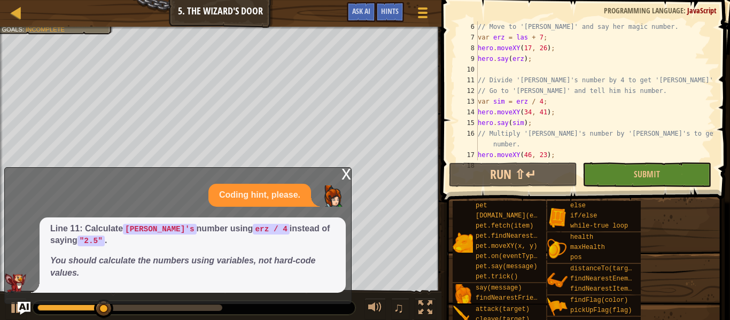
click at [343, 171] on div "x" at bounding box center [347, 173] width 10 height 11
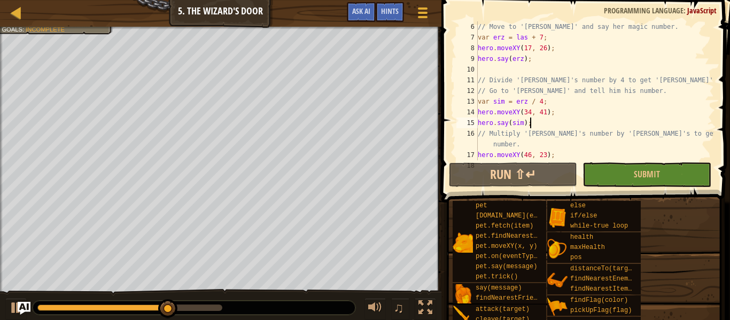
click at [607, 121] on div "// Move to '[PERSON_NAME]' and say her magic number. var erz = las + 7 ; hero .…" at bounding box center [595, 101] width 238 height 160
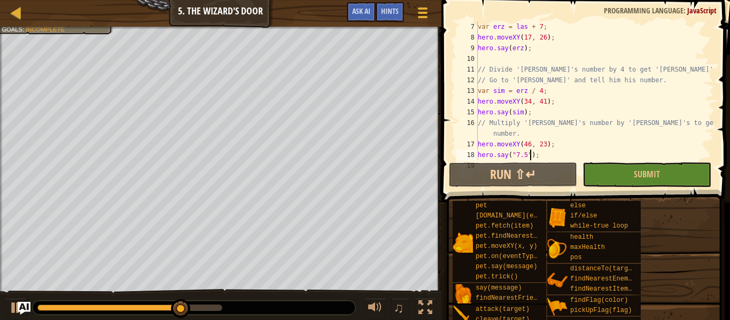
type textarea "// Go to '[PERSON_NAME]' and tell her her number."
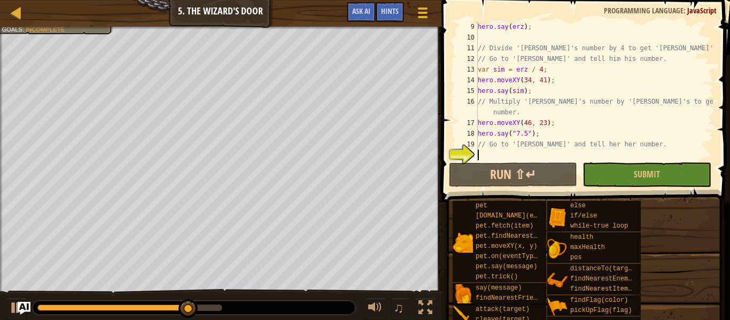
type textarea "// Go to '[PERSON_NAME]' and tell her her number."
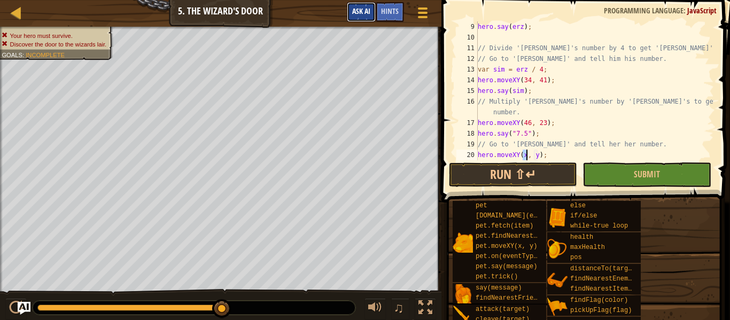
click at [372, 13] on button "Ask AI" at bounding box center [361, 12] width 29 height 20
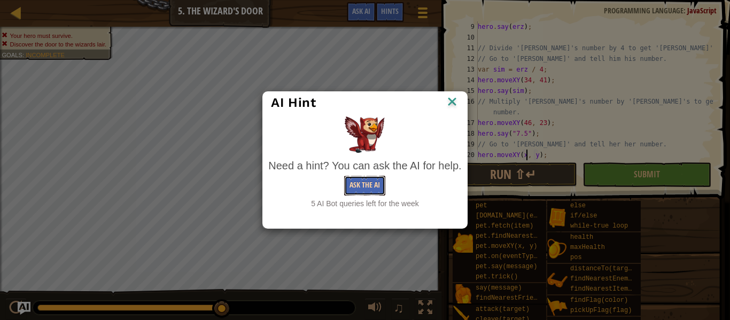
click at [349, 183] on button "Ask the AI" at bounding box center [364, 186] width 41 height 20
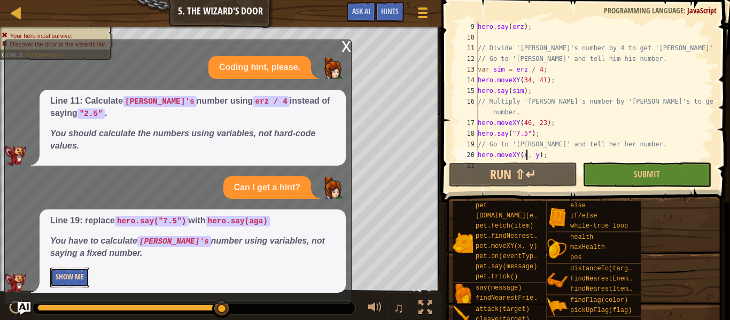
click at [73, 277] on button "Show Me" at bounding box center [69, 278] width 39 height 20
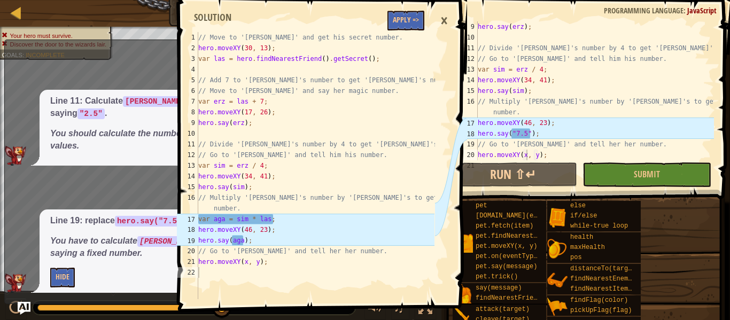
click at [386, 18] on span at bounding box center [323, 141] width 297 height 344
click at [391, 21] on button "Apply =>" at bounding box center [406, 21] width 37 height 20
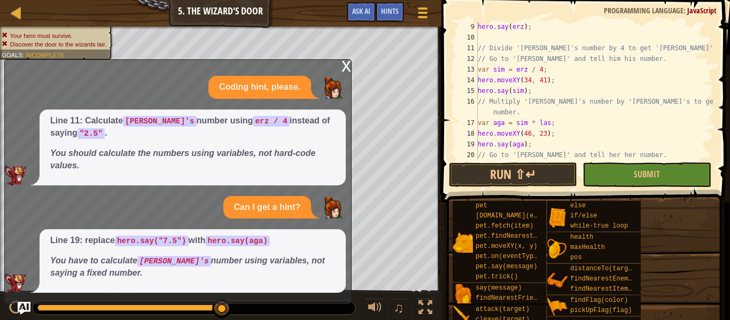
click at [343, 64] on div "x" at bounding box center [347, 65] width 10 height 11
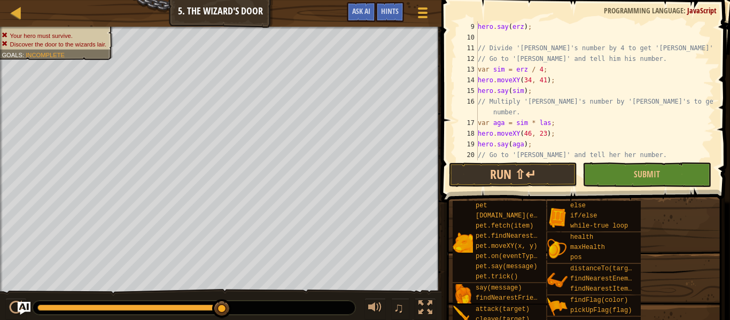
click at [570, 91] on div "hero . say ( erz ) ; // [PERSON_NAME] '[PERSON_NAME]'s number by 4 to get '[PER…" at bounding box center [595, 101] width 238 height 160
type textarea "hero.moveXY(x, y);"
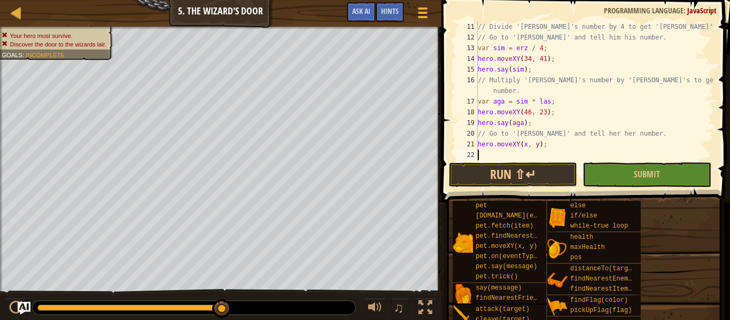
scroll to position [107, 0]
type textarea "hero.moveXY(x, y);"
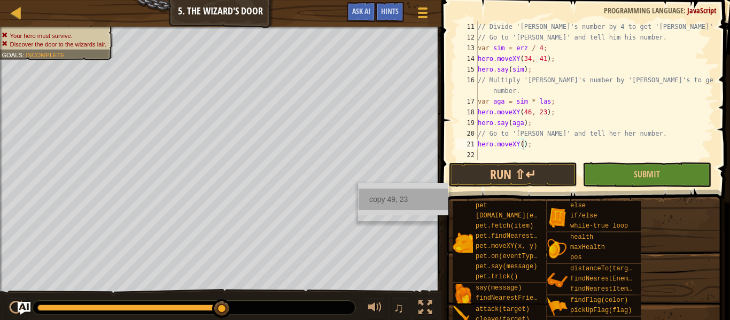
click at [380, 205] on div "copy 49, 23" at bounding box center [404, 199] width 90 height 21
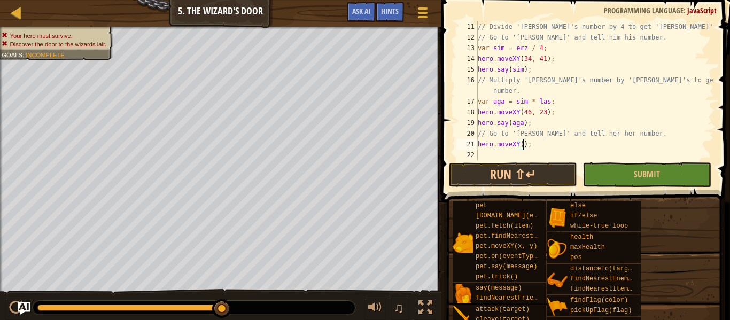
click at [524, 145] on div "// [PERSON_NAME] '[PERSON_NAME]'s number by 4 to get '[PERSON_NAME]'s number. /…" at bounding box center [595, 101] width 238 height 160
paste textarea "49, 23"
type textarea "hero.moveXY(49, 23);"
click at [515, 157] on div "// [PERSON_NAME] '[PERSON_NAME]'s number by 4 to get '[PERSON_NAME]'s number. /…" at bounding box center [595, 101] width 238 height 160
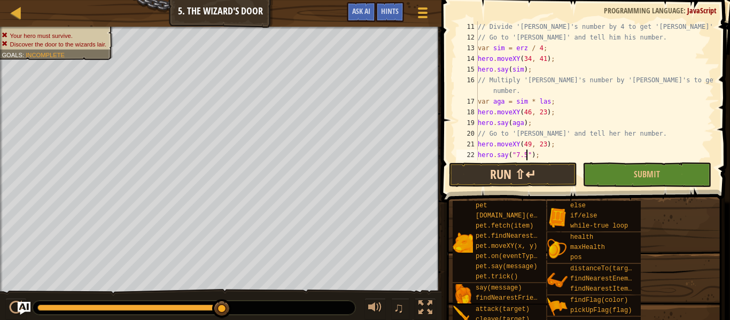
type textarea "hero.say("7.5");"
click at [568, 180] on button "Run ⇧↵" at bounding box center [513, 175] width 128 height 25
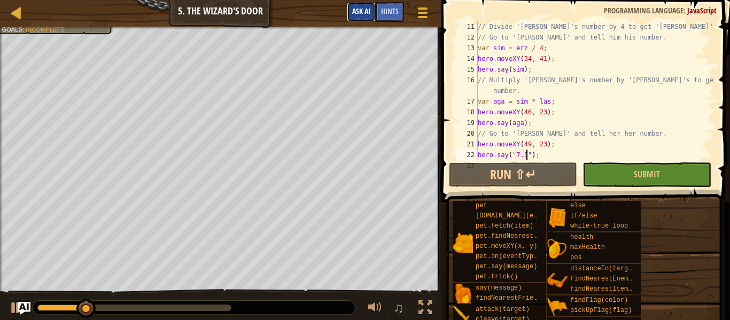
click at [361, 6] on button "Ask AI" at bounding box center [361, 12] width 29 height 20
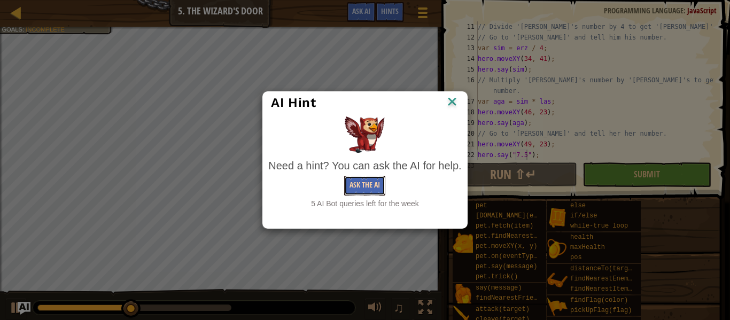
click at [361, 188] on button "Ask the AI" at bounding box center [364, 186] width 41 height 20
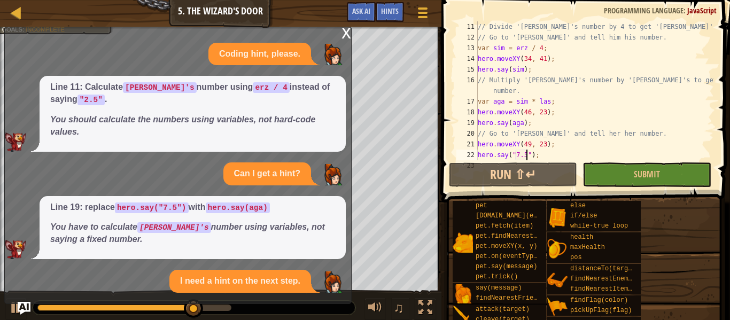
scroll to position [42, 0]
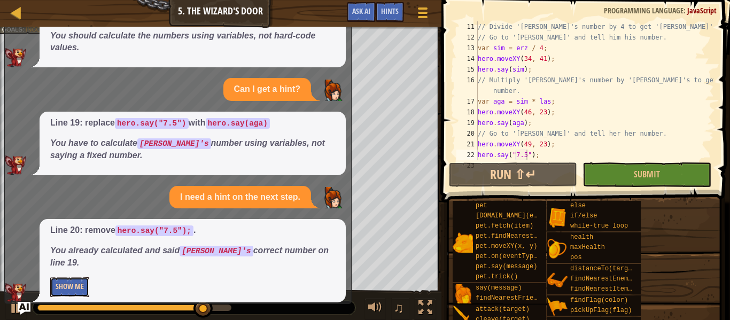
click at [76, 277] on button "Show Me" at bounding box center [69, 287] width 39 height 20
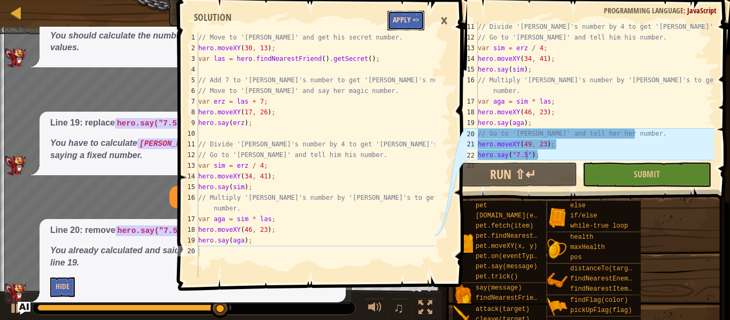
click at [400, 21] on button "Apply =>" at bounding box center [406, 21] width 37 height 20
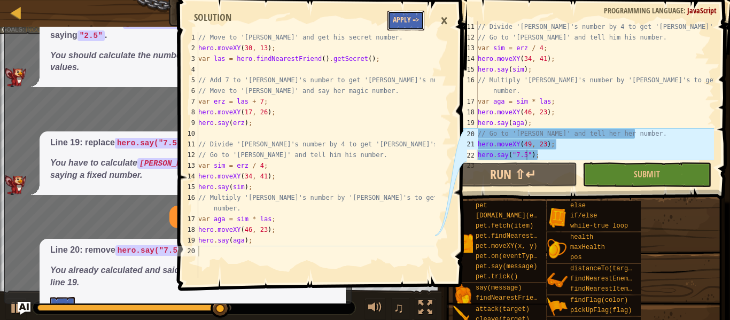
scroll to position [86, 0]
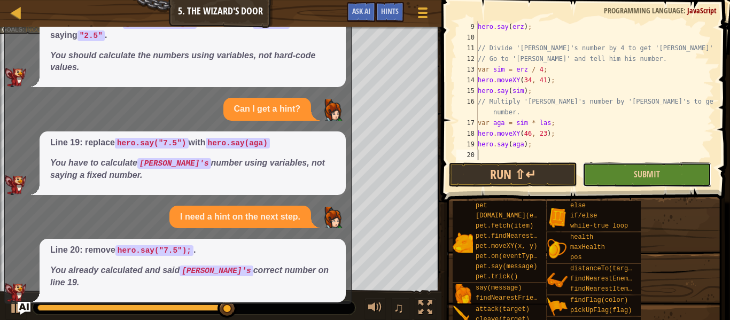
click at [624, 167] on button "Submit" at bounding box center [647, 175] width 128 height 25
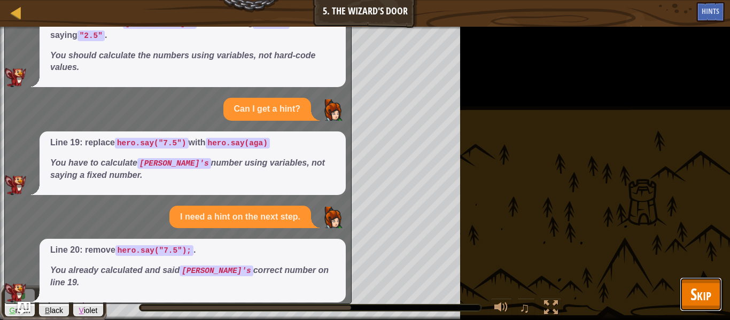
click at [695, 302] on span "Skip" at bounding box center [701, 294] width 21 height 22
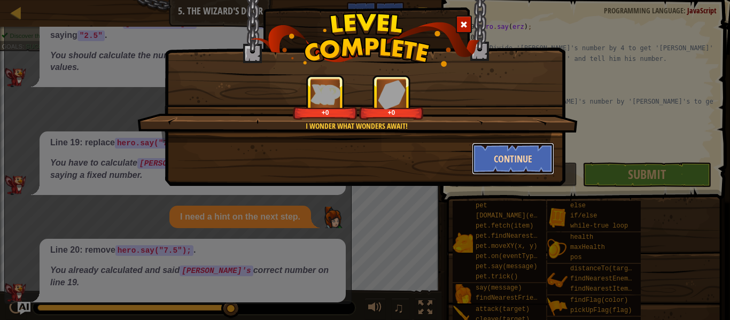
click at [499, 150] on button "Continue" at bounding box center [513, 159] width 83 height 32
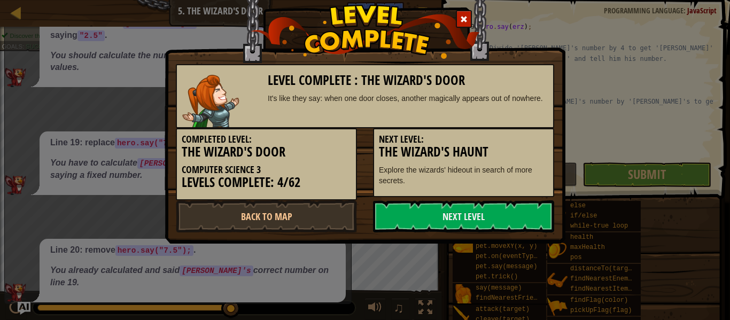
click at [517, 158] on h3 "The Wizard's Haunt" at bounding box center [463, 152] width 169 height 14
click at [270, 223] on link "Back to Map" at bounding box center [266, 216] width 181 height 32
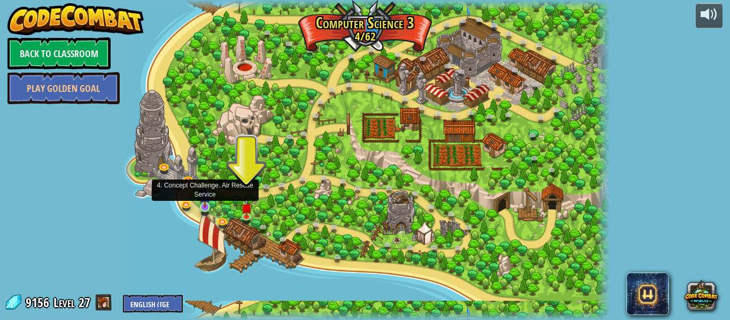
click at [207, 205] on img at bounding box center [204, 195] width 11 height 26
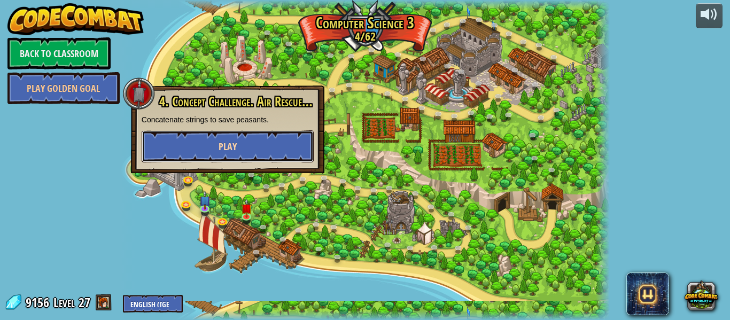
click at [257, 152] on button "Play" at bounding box center [228, 146] width 172 height 32
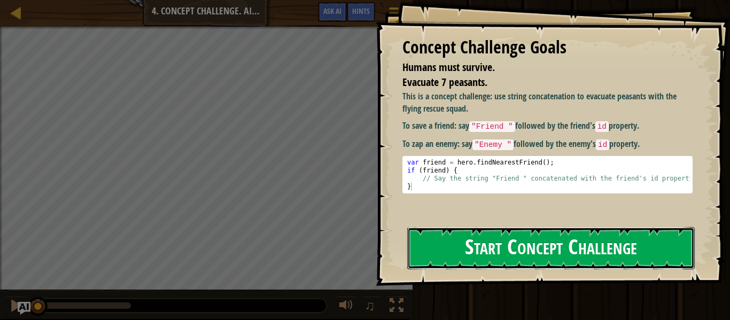
click at [418, 242] on button "Start Concept Challenge" at bounding box center [551, 248] width 288 height 42
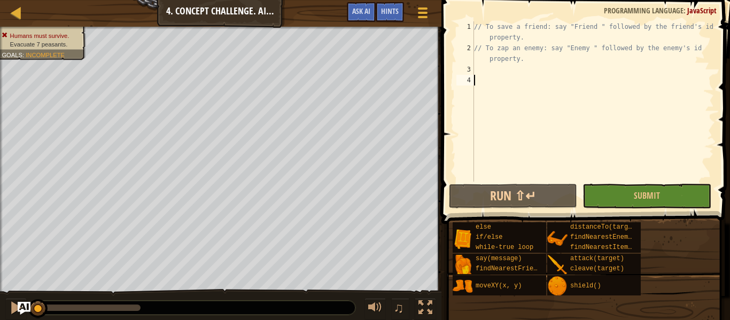
click at [479, 68] on div "// To save a friend: say "Friend " followed by the friend's id property. // To …" at bounding box center [593, 117] width 242 height 192
click at [485, 70] on div "// To save a friend: say "Friend " followed by the friend's id property. // To …" at bounding box center [593, 117] width 242 height 192
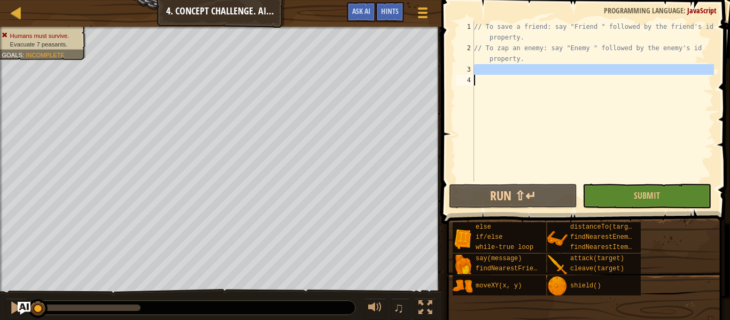
drag, startPoint x: 485, startPoint y: 70, endPoint x: 547, endPoint y: 84, distance: 64.1
click at [547, 84] on div "// To save a friend: say "Friend " followed by the friend's id property. // To …" at bounding box center [593, 117] width 242 height 192
click at [540, 107] on div "// To save a friend: say "Friend " followed by the friend's id property. // To …" at bounding box center [593, 101] width 242 height 160
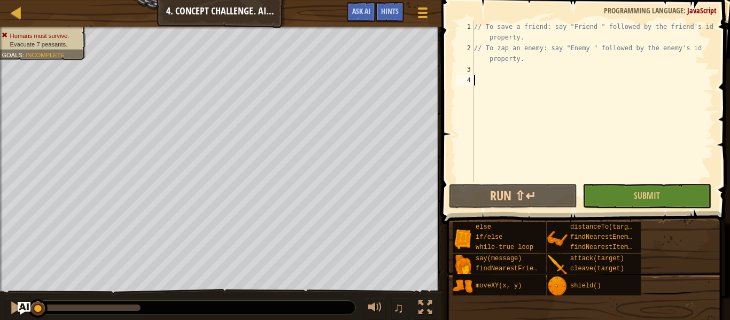
click at [529, 67] on div "// To save a friend: say "Friend " followed by the friend's id property. // To …" at bounding box center [593, 117] width 242 height 192
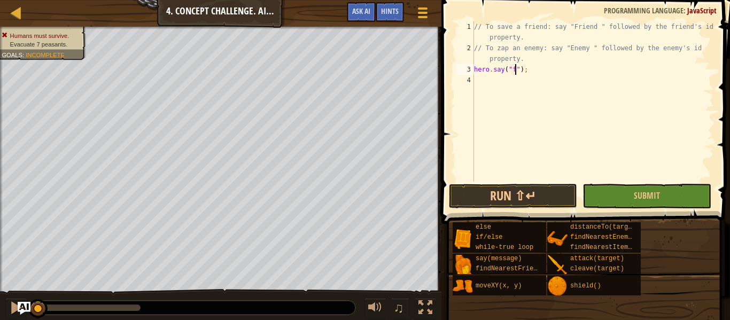
scroll to position [5, 6]
type textarea "hero.say("Friend");"
click at [550, 73] on div "// To save a friend: say "Friend " followed by the friend's id property. // To …" at bounding box center [593, 117] width 242 height 192
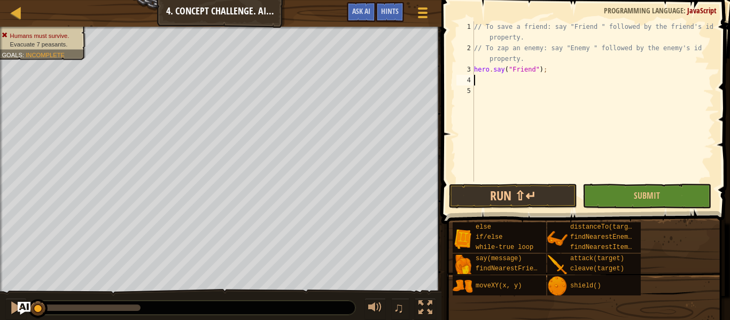
type textarea "f"
click at [528, 186] on button "Run ⇧↵" at bounding box center [513, 196] width 128 height 25
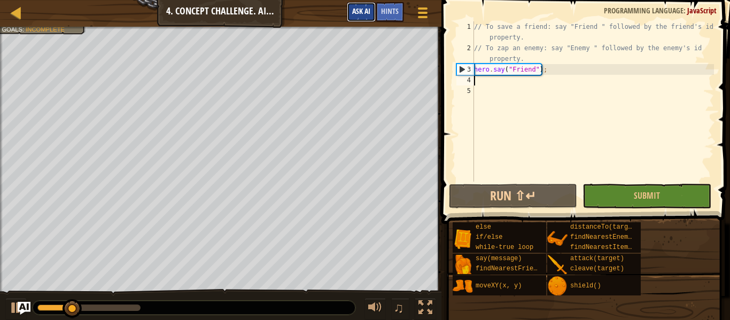
click at [352, 8] on span "Ask AI" at bounding box center [361, 11] width 18 height 10
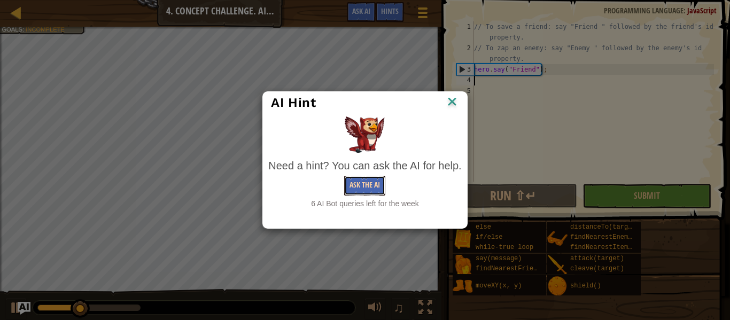
click at [353, 184] on button "Ask the AI" at bounding box center [364, 186] width 41 height 20
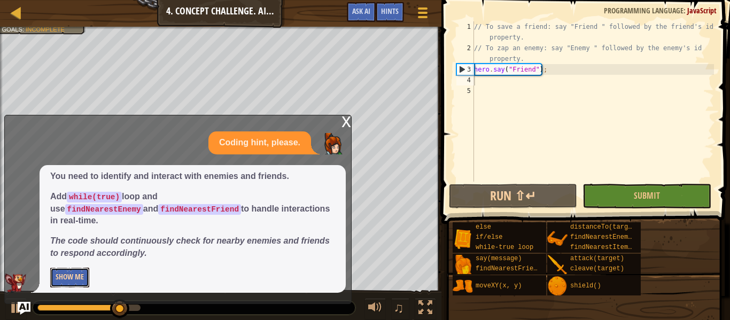
click at [59, 269] on button "Show Me" at bounding box center [69, 278] width 39 height 20
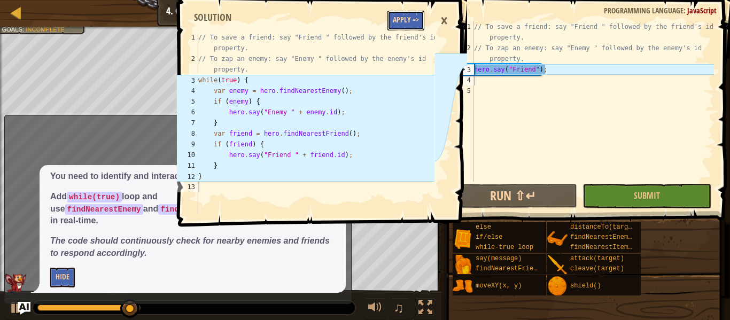
click at [413, 12] on button "Apply =>" at bounding box center [406, 21] width 37 height 20
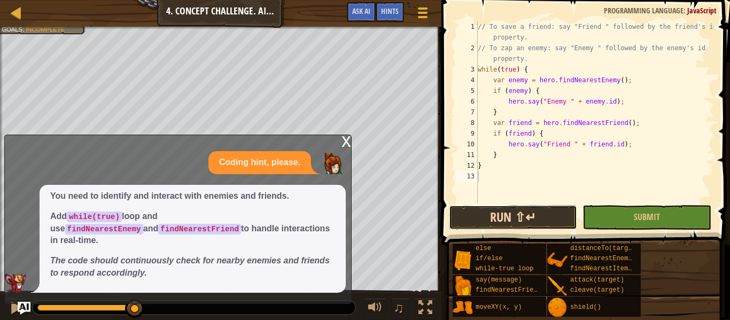
click at [546, 212] on button "Run ⇧↵" at bounding box center [513, 217] width 128 height 25
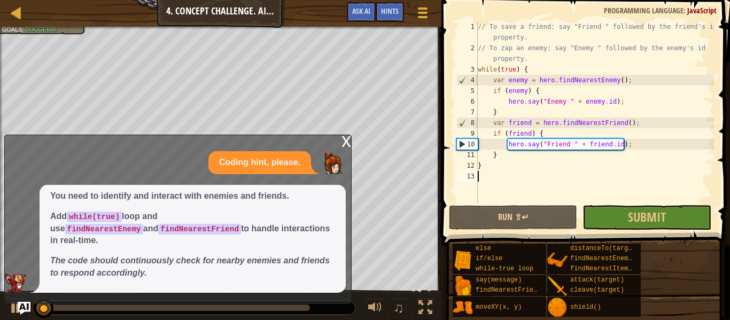
click at [639, 198] on div "// To save a friend: say "Friend " followed by the friend's id property. // To …" at bounding box center [595, 128] width 238 height 214
click at [626, 219] on button "Submit" at bounding box center [647, 217] width 128 height 25
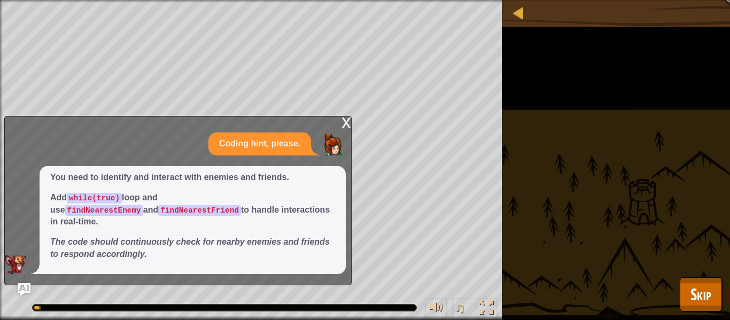
click at [351, 127] on div "x" at bounding box center [347, 122] width 10 height 11
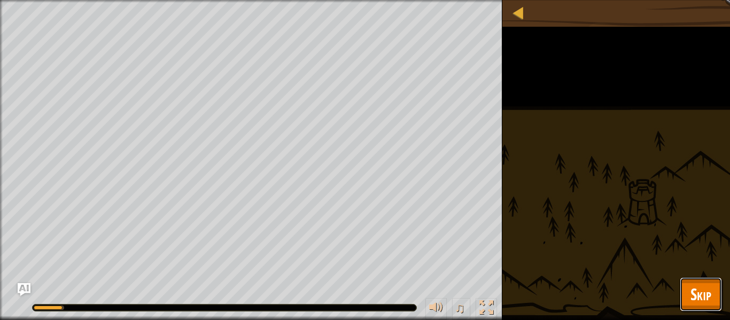
click at [701, 288] on span "Skip" at bounding box center [701, 294] width 21 height 22
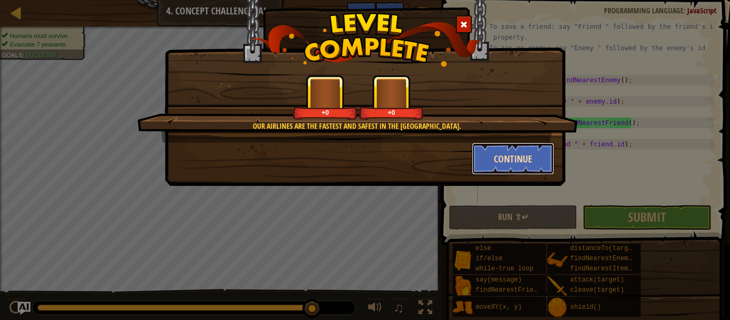
click at [533, 152] on button "Continue" at bounding box center [513, 159] width 83 height 32
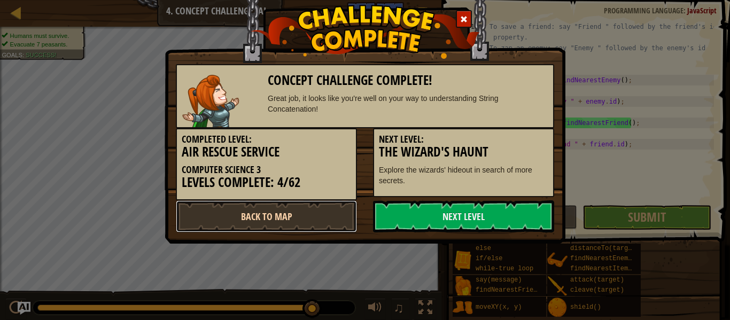
click at [335, 215] on link "Back to Map" at bounding box center [266, 216] width 181 height 32
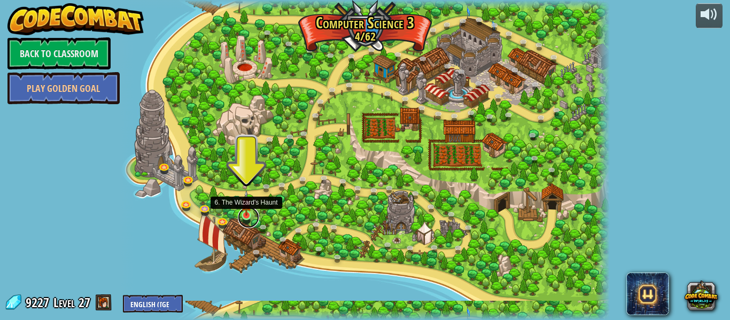
click at [245, 217] on link at bounding box center [248, 217] width 21 height 21
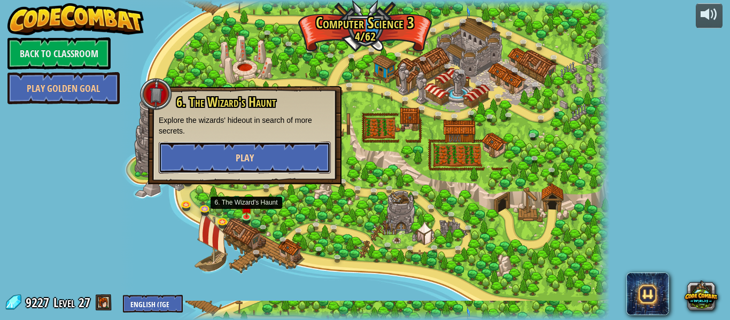
click at [232, 159] on button "Play" at bounding box center [245, 158] width 172 height 32
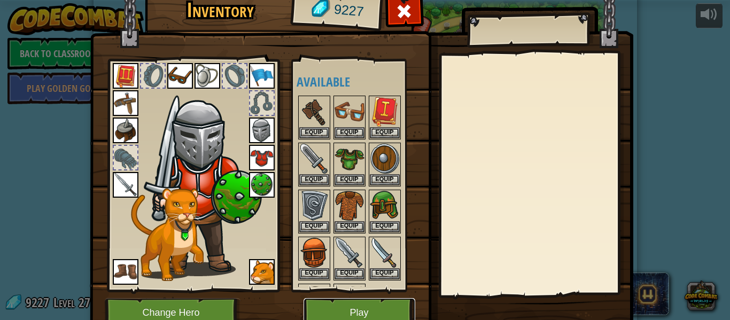
click at [373, 318] on button "Play" at bounding box center [360, 312] width 112 height 29
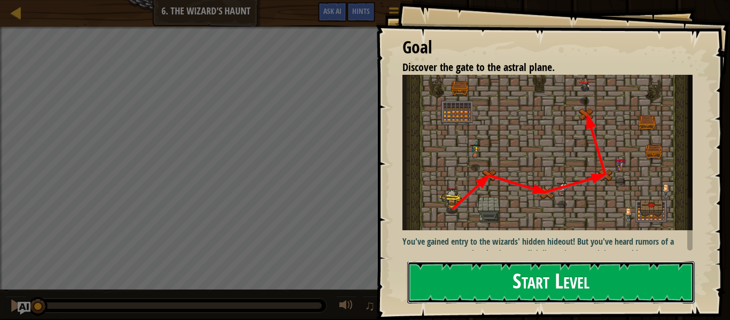
click at [460, 267] on button "Start Level" at bounding box center [551, 282] width 288 height 42
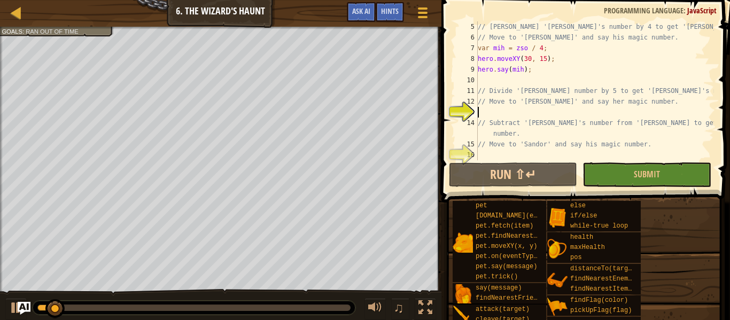
scroll to position [43, 0]
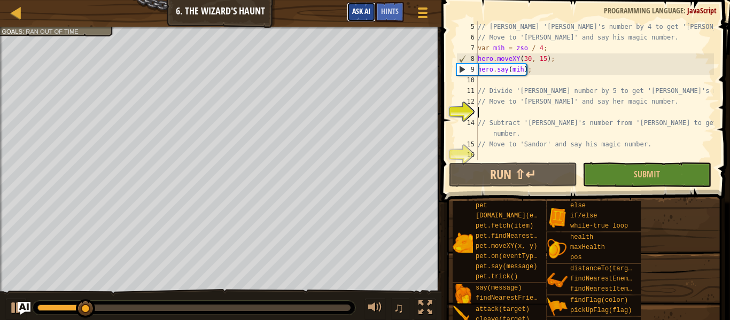
click at [357, 12] on span "Ask AI" at bounding box center [361, 11] width 18 height 10
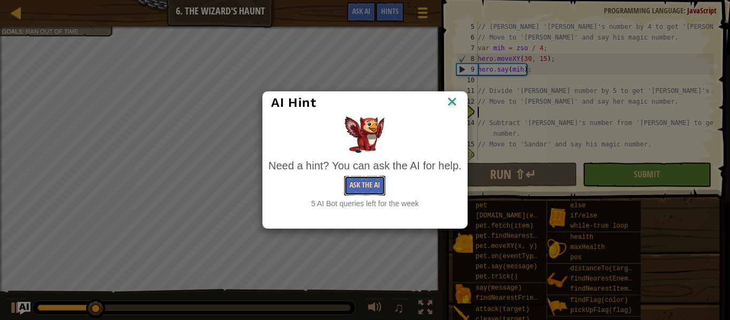
click at [351, 189] on button "Ask the AI" at bounding box center [364, 186] width 41 height 20
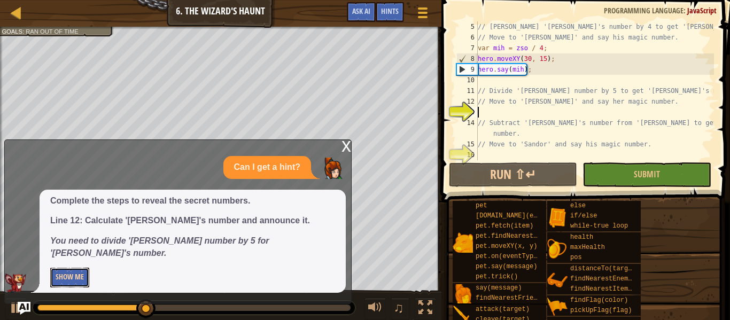
click at [69, 276] on button "Show Me" at bounding box center [69, 278] width 39 height 20
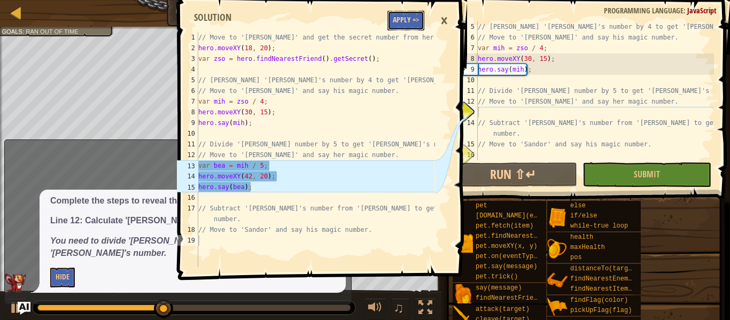
click at [400, 20] on button "Apply =>" at bounding box center [406, 21] width 37 height 20
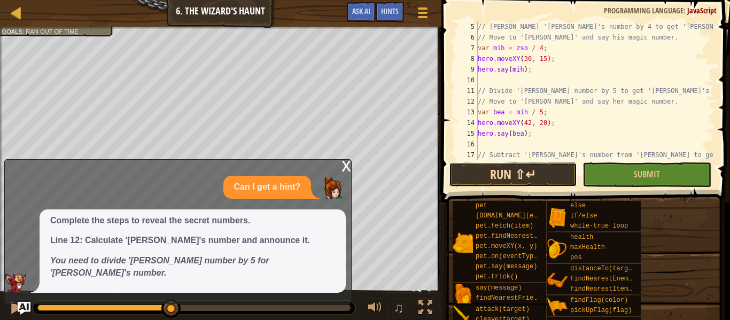
click at [518, 175] on button "Run ⇧↵" at bounding box center [513, 175] width 128 height 25
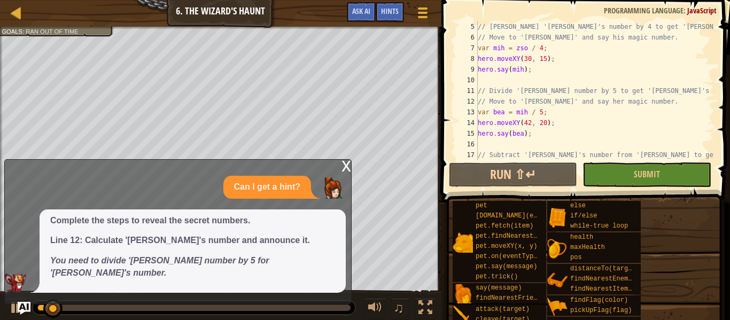
click at [345, 171] on div "x" at bounding box center [347, 165] width 10 height 11
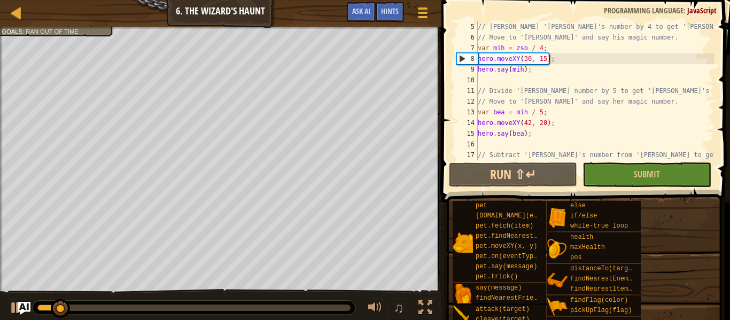
click at [566, 109] on div "// [PERSON_NAME] '[PERSON_NAME]'s number by 4 to get '[PERSON_NAME] number. // …" at bounding box center [595, 106] width 238 height 171
type textarea "hero.say(bea);"
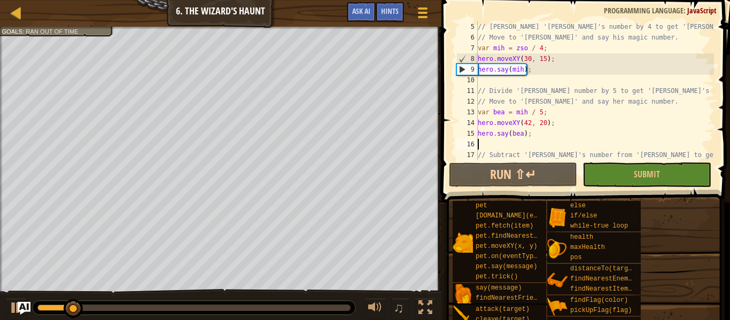
type textarea "// Move to 'Sandor' and say his magic number."
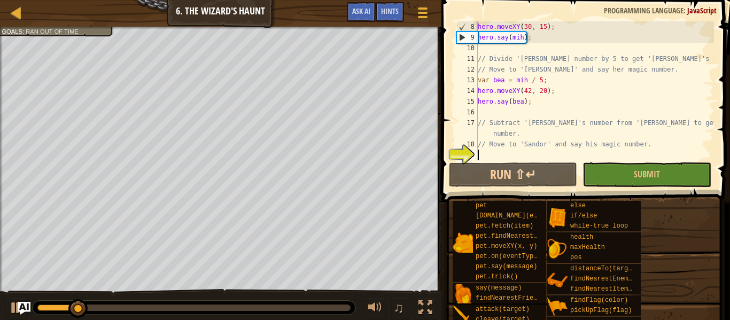
type textarea "// Move to 'Sandor' and say his magic number."
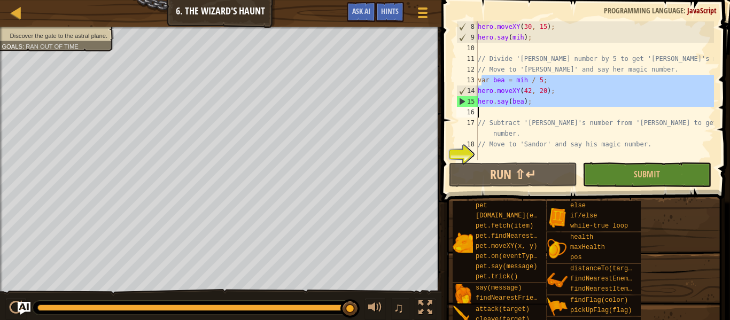
drag, startPoint x: 481, startPoint y: 79, endPoint x: 525, endPoint y: 109, distance: 53.5
click at [525, 109] on div "hero . moveXY ( 30 , 15 ) ; hero . say ( mih ) ; // Divide '[PERSON_NAME] numbe…" at bounding box center [595, 101] width 238 height 160
click at [557, 120] on div "hero . moveXY ( 30 , 15 ) ; hero . say ( mih ) ; // Divide '[PERSON_NAME] numbe…" at bounding box center [595, 101] width 238 height 160
type textarea "// Subtract '[PERSON_NAME]'s number from '[PERSON_NAME] to get [PERSON_NAME] nu…"
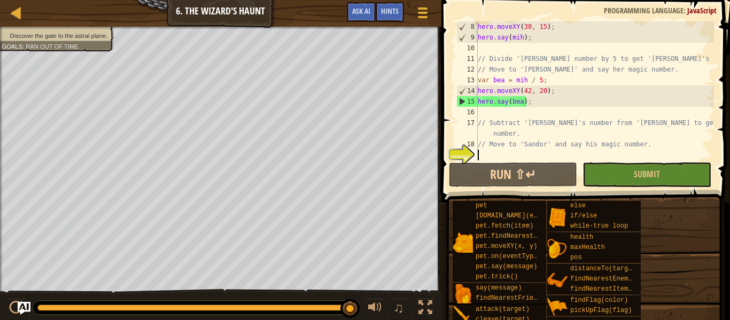
click at [547, 152] on div "hero . moveXY ( 30 , 15 ) ; hero . say ( mih ) ; // Divide '[PERSON_NAME] numbe…" at bounding box center [595, 101] width 238 height 160
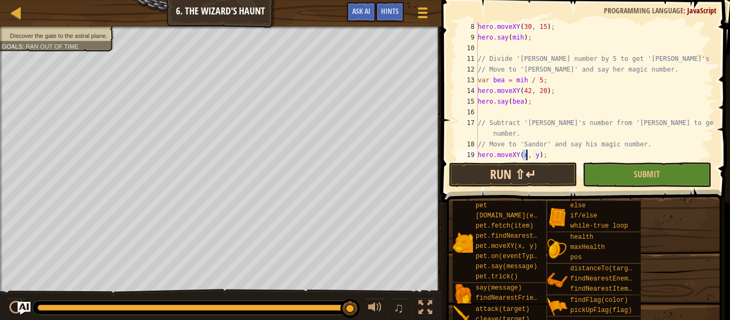
type textarea "hero.moveXY(x, y);"
click at [462, 183] on button "Run ⇧↵" at bounding box center [513, 175] width 128 height 25
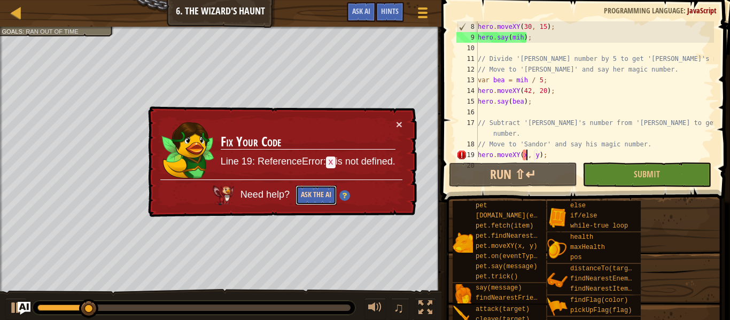
click at [314, 195] on button "Ask the AI" at bounding box center [316, 196] width 41 height 20
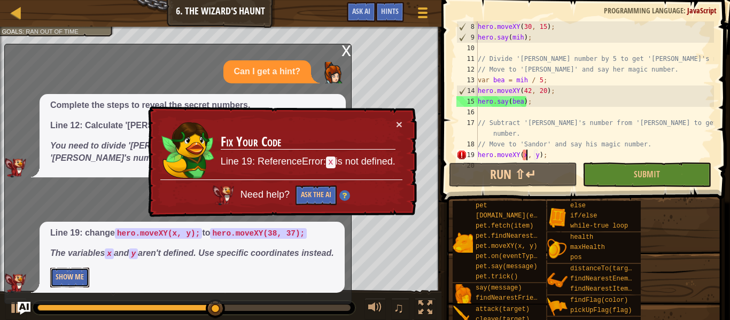
click at [72, 277] on button "Show Me" at bounding box center [69, 278] width 39 height 20
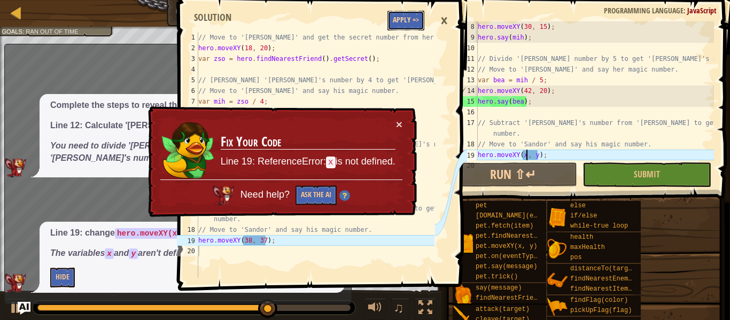
click at [405, 21] on button "Apply =>" at bounding box center [406, 21] width 37 height 20
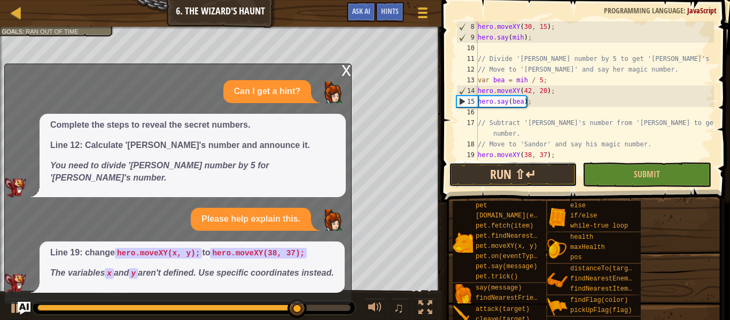
click at [496, 180] on button "Run ⇧↵" at bounding box center [513, 175] width 128 height 25
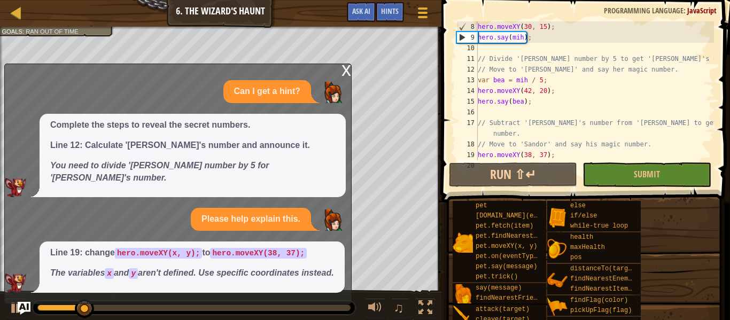
click at [342, 72] on div "x" at bounding box center [347, 69] width 10 height 11
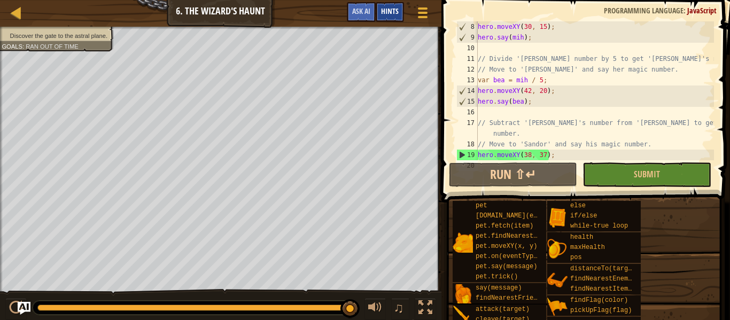
click at [382, 8] on span "Hints" at bounding box center [390, 11] width 18 height 10
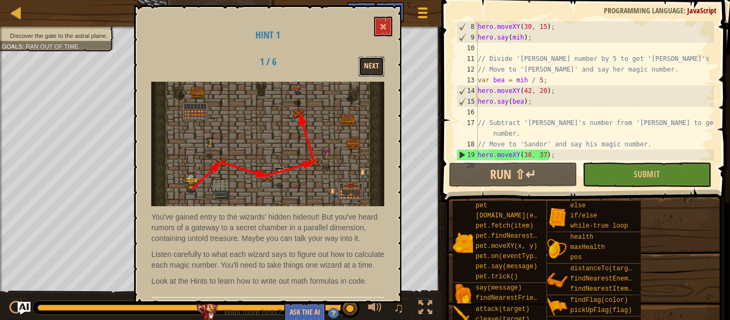
click at [370, 74] on button "Next" at bounding box center [372, 67] width 26 height 20
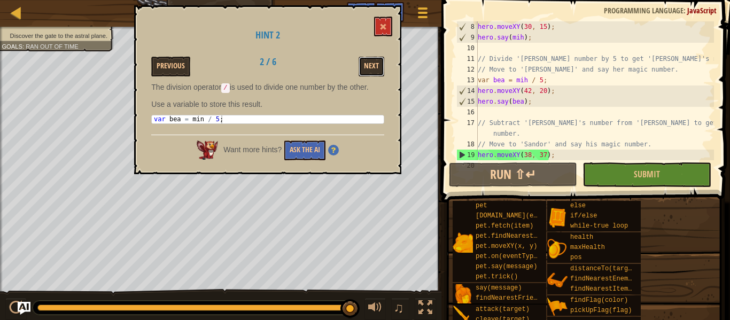
click at [370, 74] on button "Next" at bounding box center [372, 67] width 26 height 20
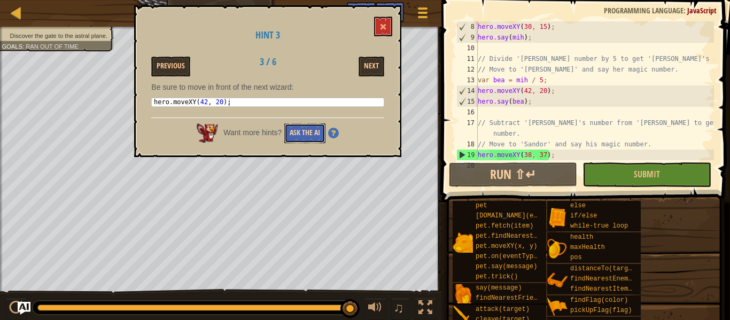
click at [297, 134] on button "Ask the AI" at bounding box center [304, 133] width 41 height 20
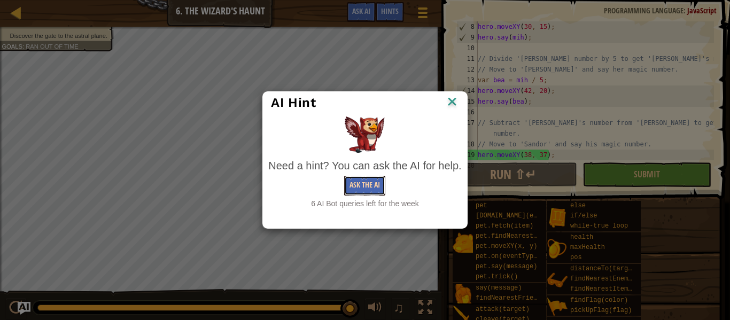
click at [345, 189] on button "Ask the AI" at bounding box center [364, 186] width 41 height 20
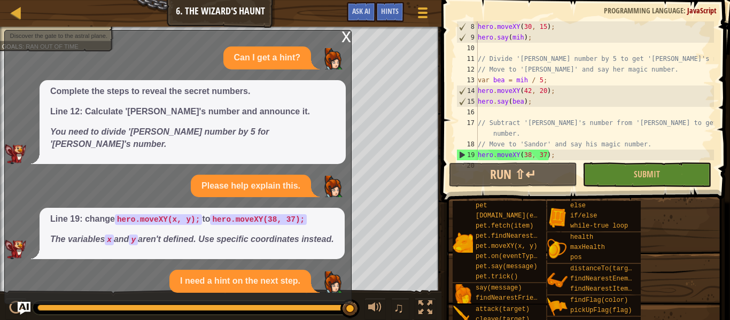
scroll to position [50, 0]
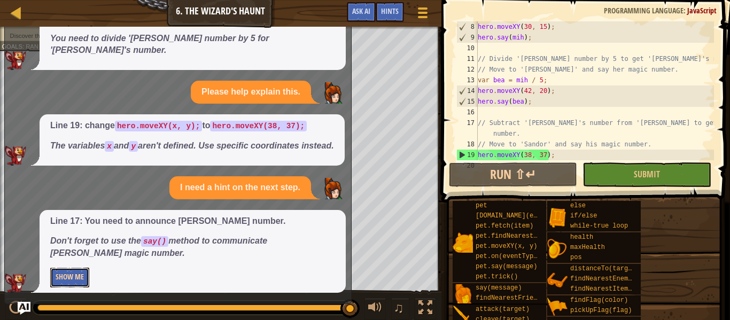
click at [74, 274] on button "Show Me" at bounding box center [69, 278] width 39 height 20
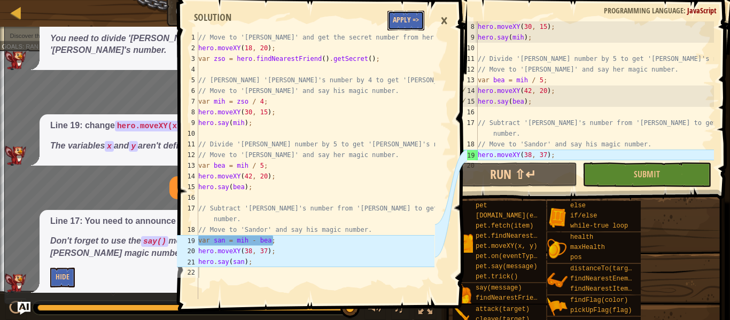
click at [407, 14] on button "Apply =>" at bounding box center [406, 21] width 37 height 20
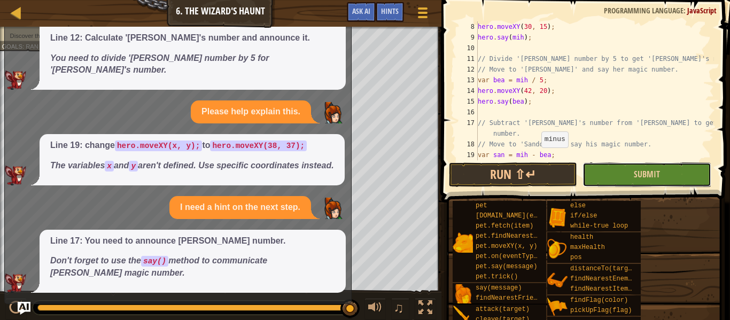
click at [618, 175] on button "Submit" at bounding box center [647, 175] width 128 height 25
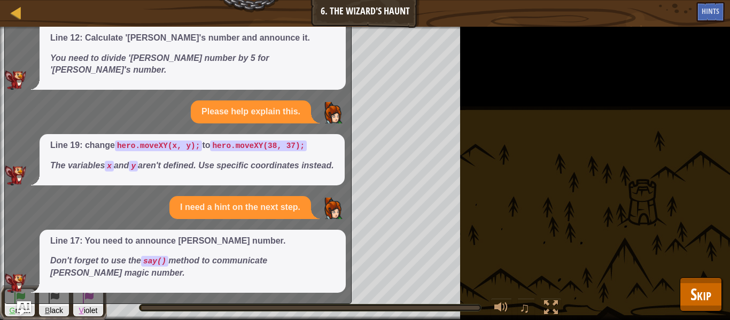
click at [23, 307] on img "Ask AI" at bounding box center [24, 309] width 14 height 14
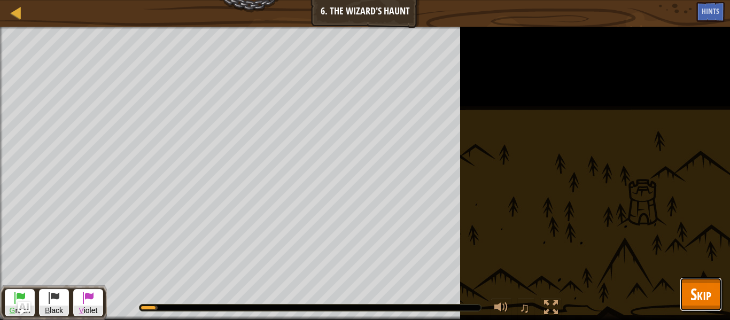
click at [713, 295] on button "Skip" at bounding box center [701, 294] width 42 height 34
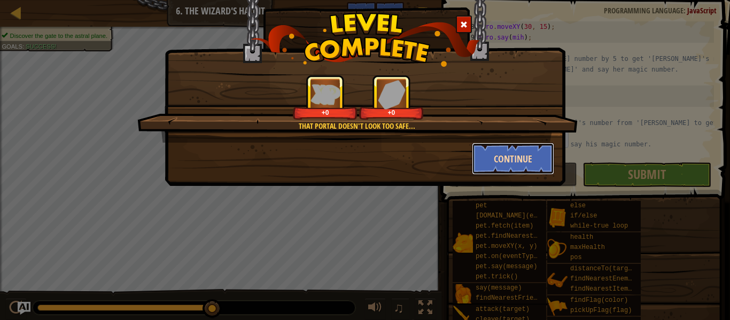
click at [519, 156] on button "Continue" at bounding box center [513, 159] width 83 height 32
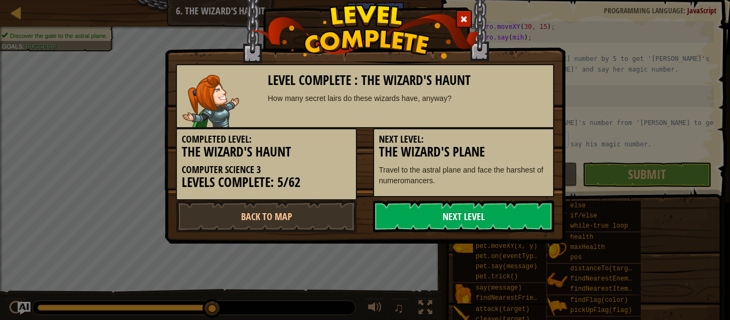
click at [492, 211] on link "Next Level" at bounding box center [463, 216] width 181 height 32
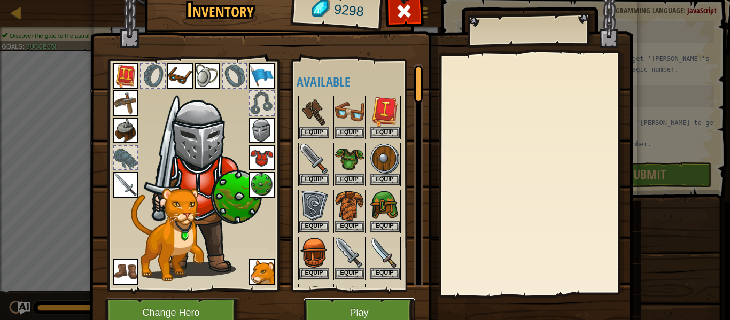
click at [372, 302] on button "Play" at bounding box center [360, 312] width 112 height 29
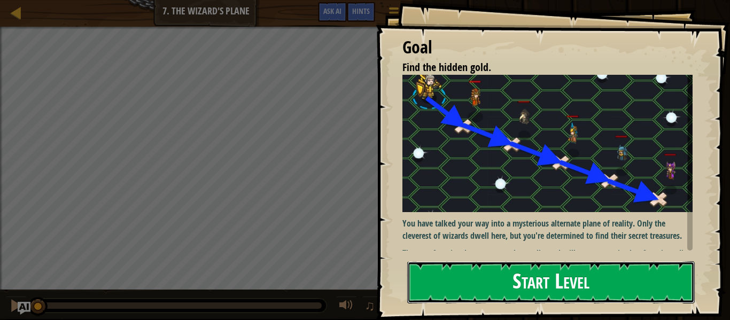
click at [490, 269] on button "Start Level" at bounding box center [551, 282] width 288 height 42
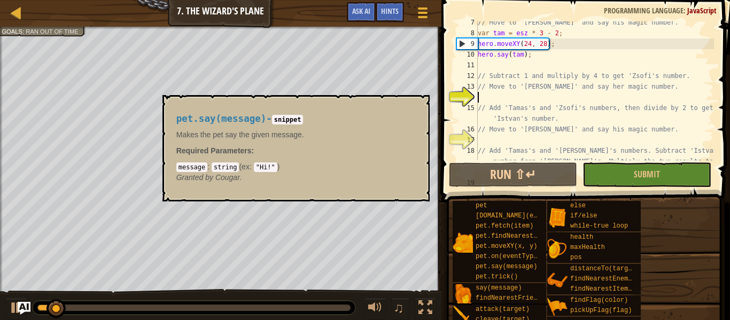
scroll to position [80, 0]
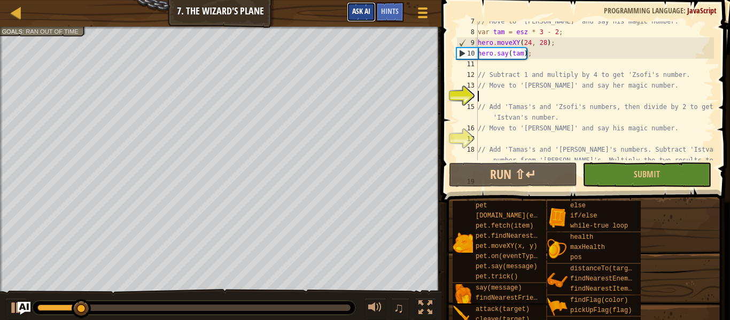
click at [366, 21] on button "Ask AI" at bounding box center [361, 12] width 29 height 20
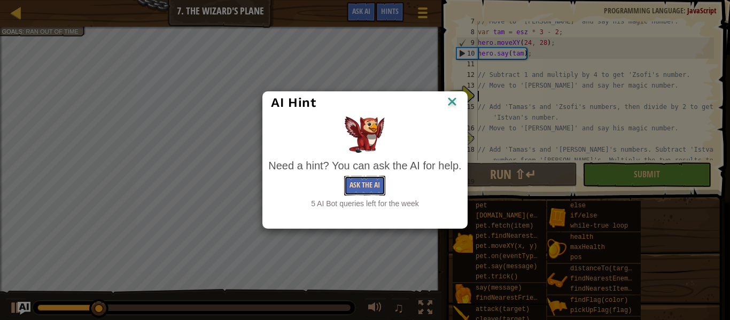
click at [372, 192] on button "Ask the AI" at bounding box center [364, 186] width 41 height 20
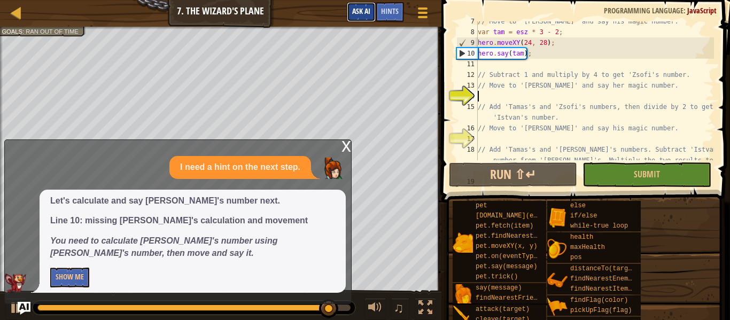
click at [359, 4] on button "Ask AI" at bounding box center [361, 12] width 29 height 20
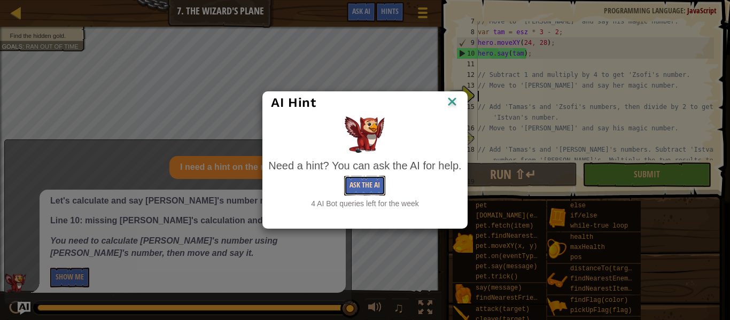
click at [360, 182] on button "Ask the AI" at bounding box center [364, 186] width 41 height 20
